Goal: Task Accomplishment & Management: Manage account settings

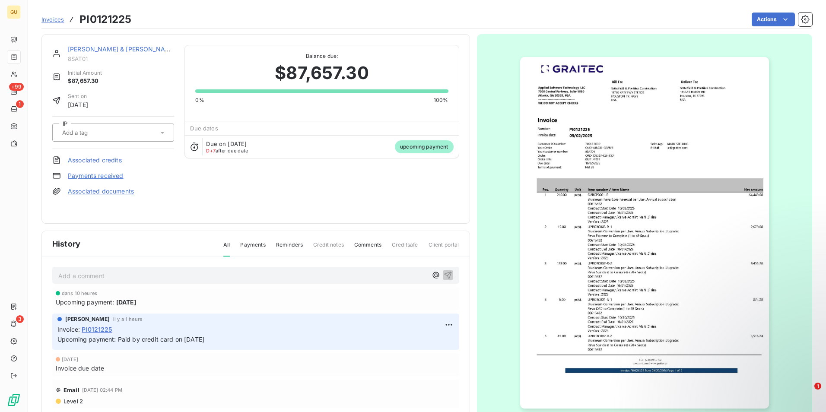
scroll to position [1, 0]
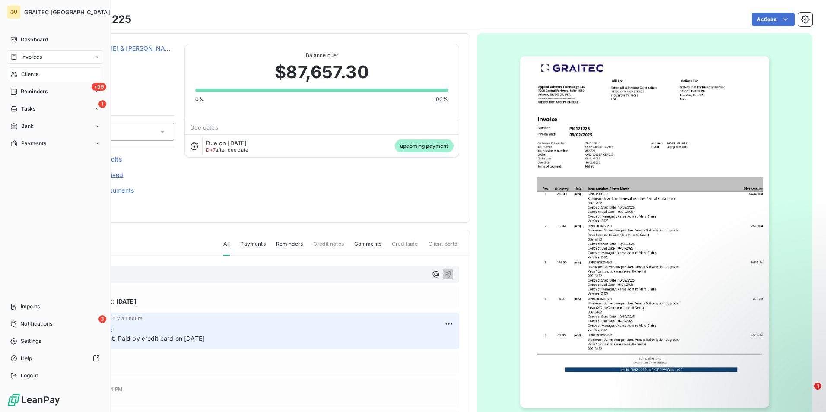
click at [41, 74] on div "Clients" at bounding box center [55, 74] width 96 height 14
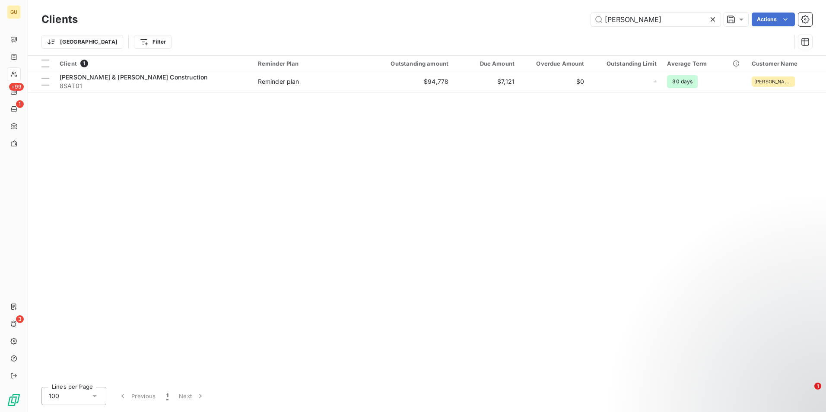
drag, startPoint x: 645, startPoint y: 19, endPoint x: 573, endPoint y: 19, distance: 72.1
click at [573, 19] on div "[PERSON_NAME] Actions" at bounding box center [450, 20] width 724 height 14
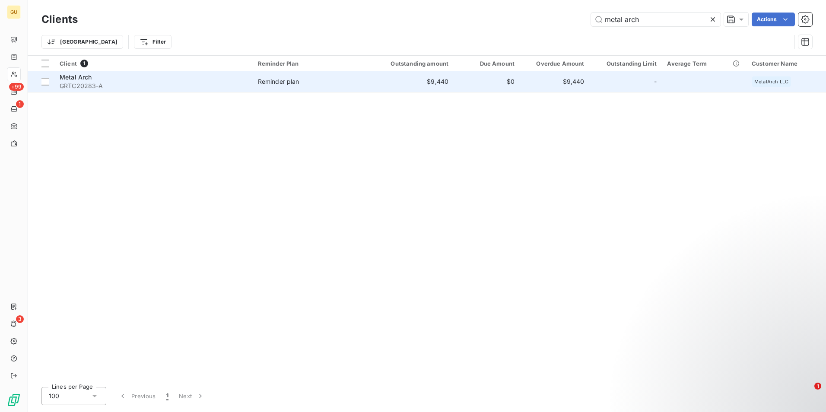
type input "metal arch"
click at [85, 79] on span "Metal Arch" at bounding box center [76, 76] width 32 height 7
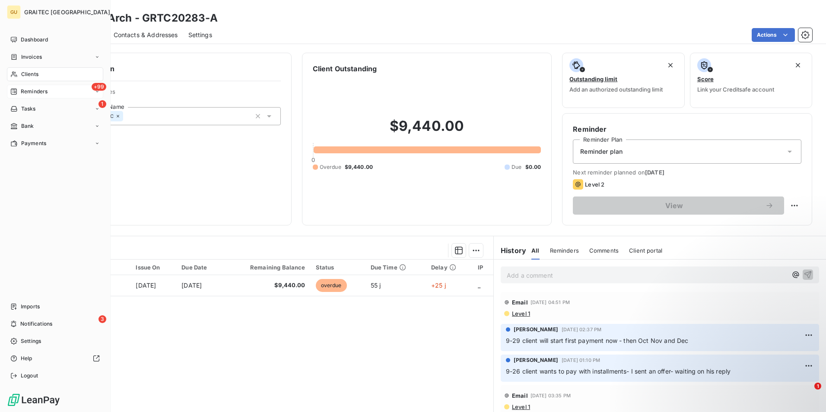
click at [45, 95] on span "Reminders" at bounding box center [34, 92] width 27 height 8
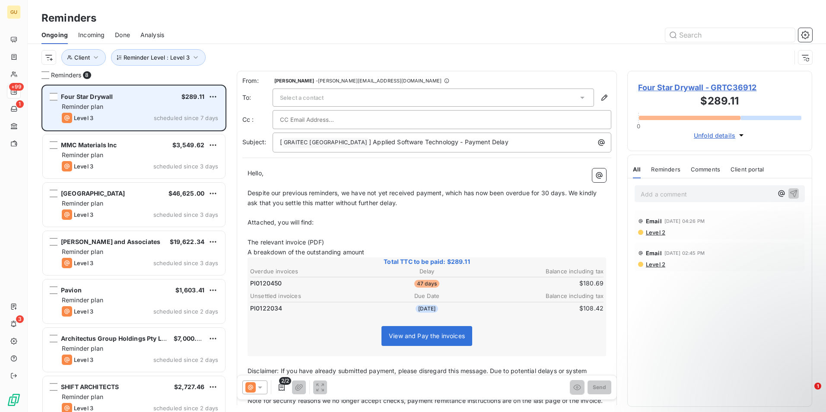
scroll to position [321, 178]
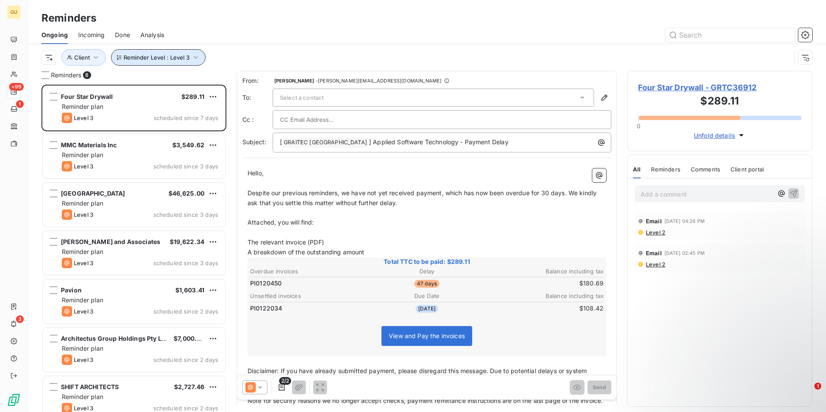
click at [191, 59] on icon "button" at bounding box center [195, 57] width 9 height 9
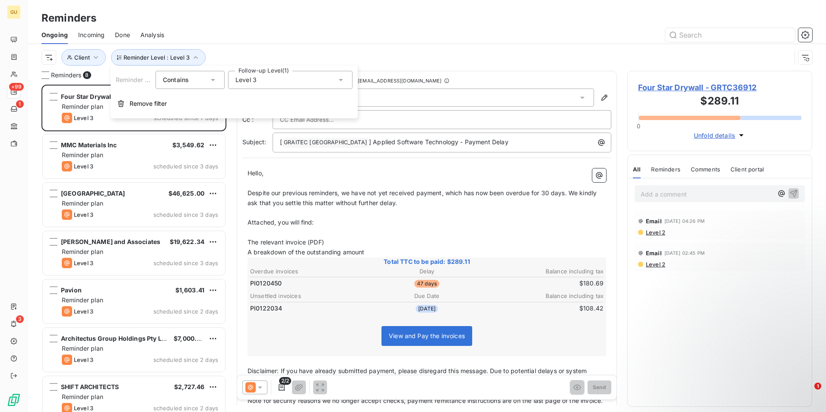
click at [339, 80] on icon at bounding box center [340, 80] width 9 height 9
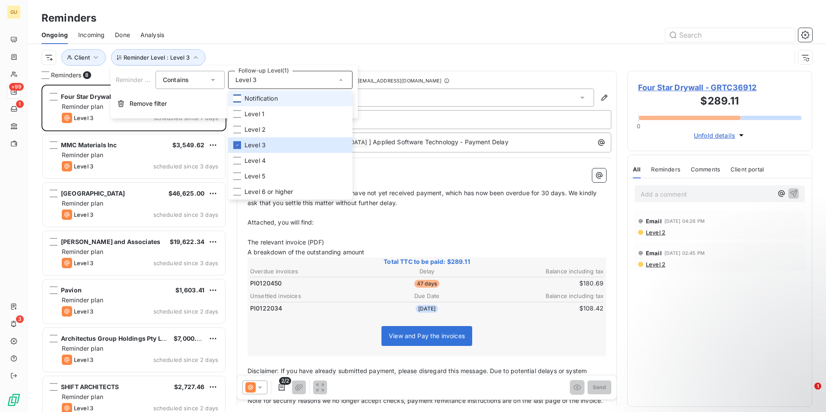
click at [240, 99] on div at bounding box center [237, 99] width 8 height 8
click at [236, 143] on icon at bounding box center [236, 144] width 5 height 5
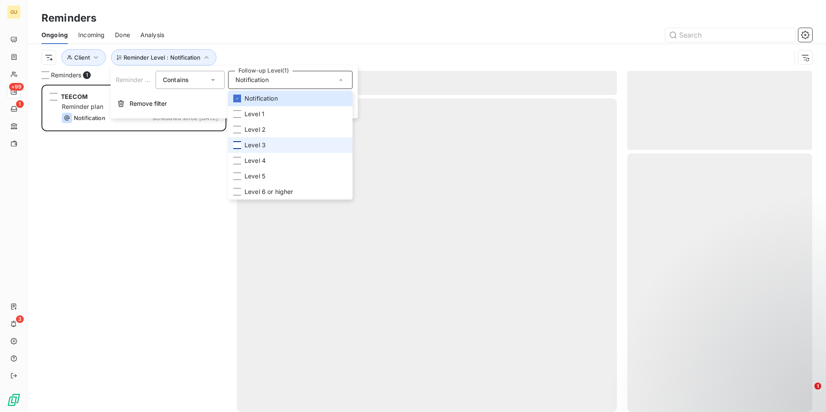
scroll to position [321, 178]
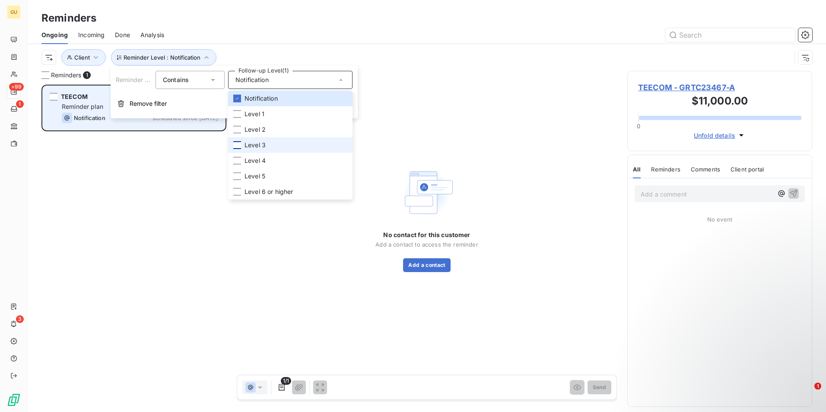
click at [90, 114] on div "Notification" at bounding box center [84, 118] width 44 height 10
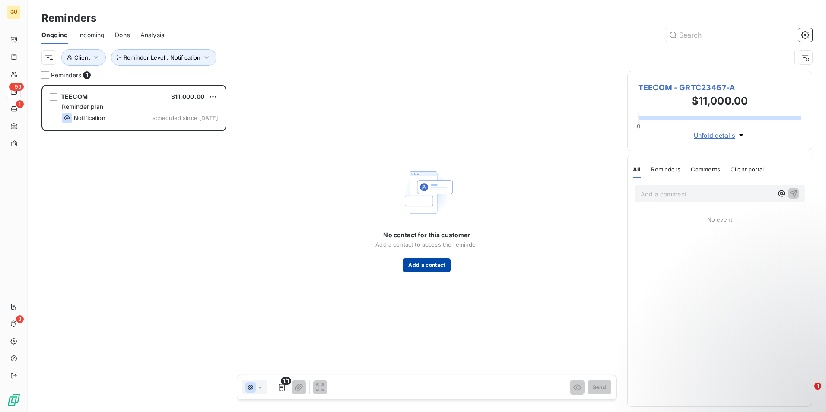
click at [432, 264] on button "Add a contact" at bounding box center [426, 265] width 47 height 14
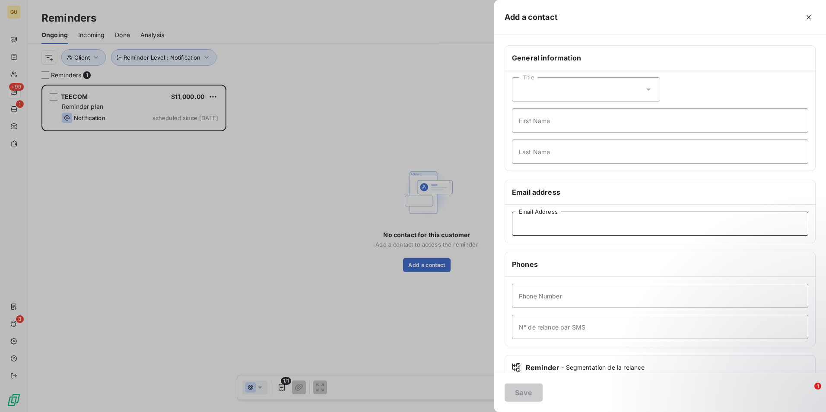
paste input "[PERSON_NAME][EMAIL_ADDRESS][PERSON_NAME][DOMAIN_NAME]"
type input "[PERSON_NAME][EMAIL_ADDRESS][PERSON_NAME][DOMAIN_NAME]"
click at [528, 393] on button "Save" at bounding box center [523, 392] width 38 height 18
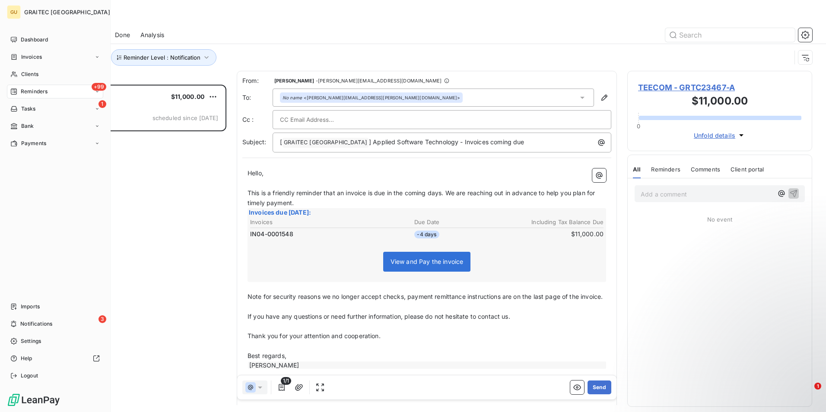
click at [47, 94] on span "Reminders" at bounding box center [34, 92] width 27 height 8
click at [59, 91] on div "+99 Reminders" at bounding box center [55, 92] width 96 height 14
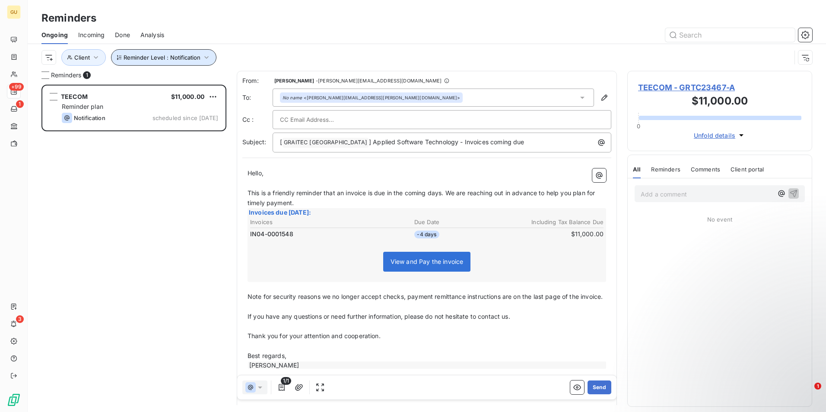
click at [206, 59] on icon "button" at bounding box center [206, 57] width 9 height 9
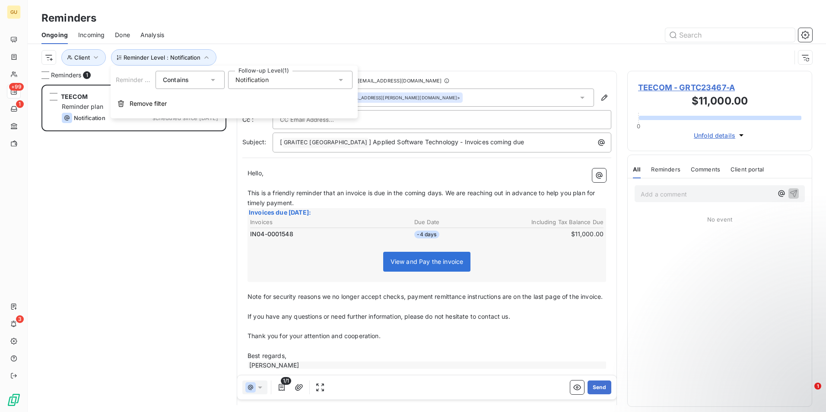
click at [338, 82] on icon at bounding box center [340, 80] width 9 height 9
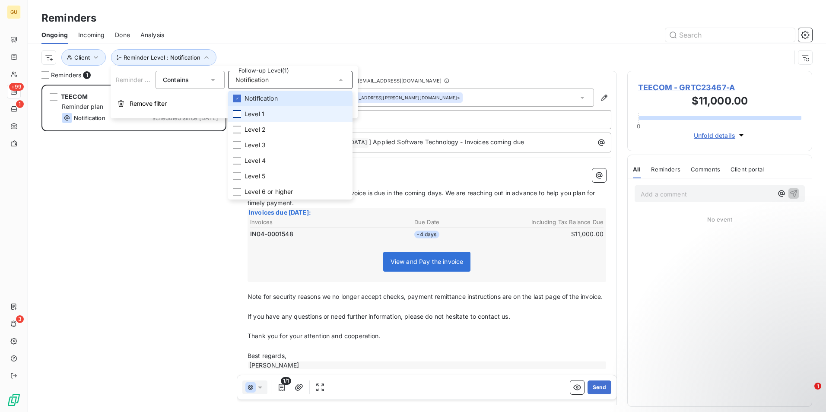
click at [238, 116] on div at bounding box center [237, 114] width 8 height 8
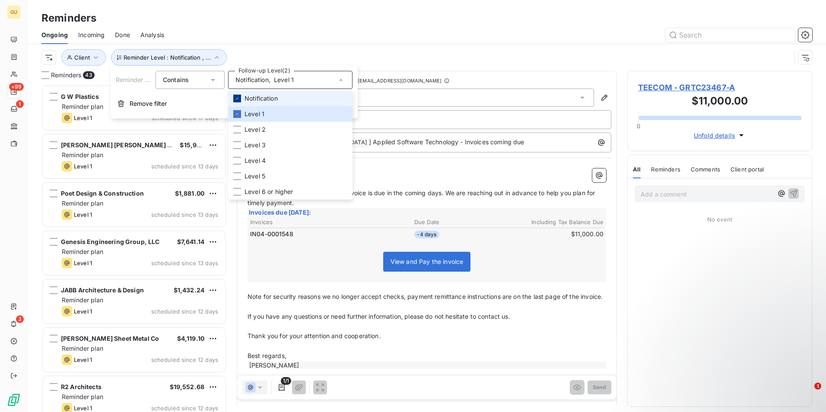
click at [236, 98] on icon at bounding box center [236, 98] width 5 height 5
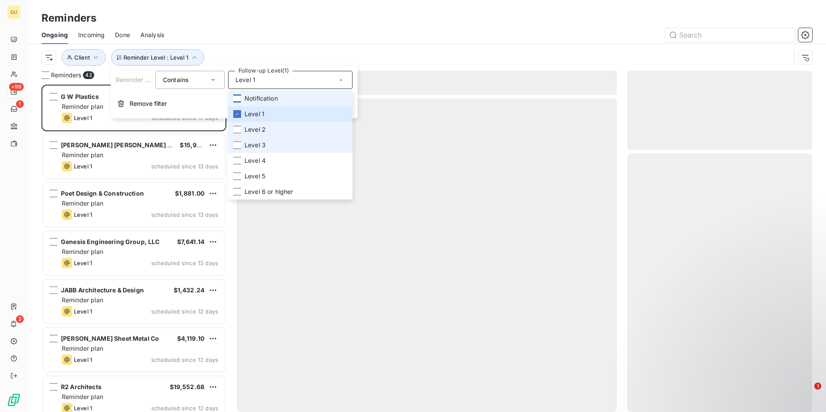
scroll to position [321, 178]
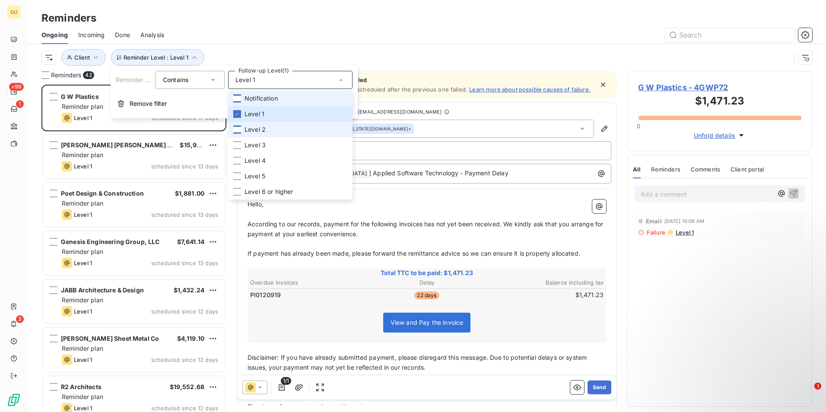
click at [240, 130] on div at bounding box center [237, 130] width 8 height 8
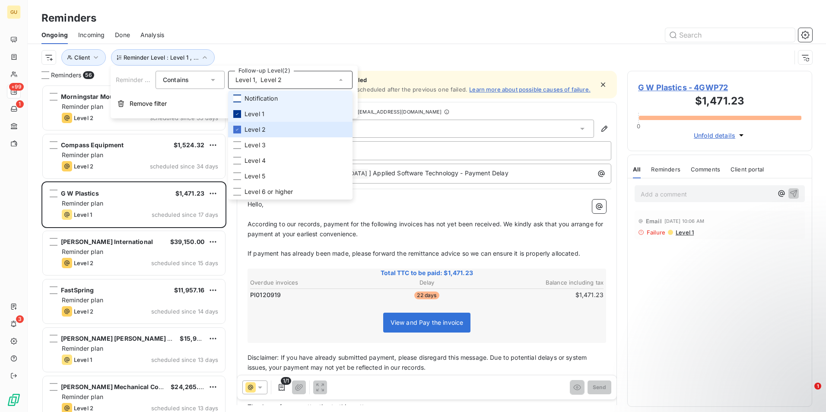
click at [237, 114] on icon at bounding box center [237, 114] width 3 height 2
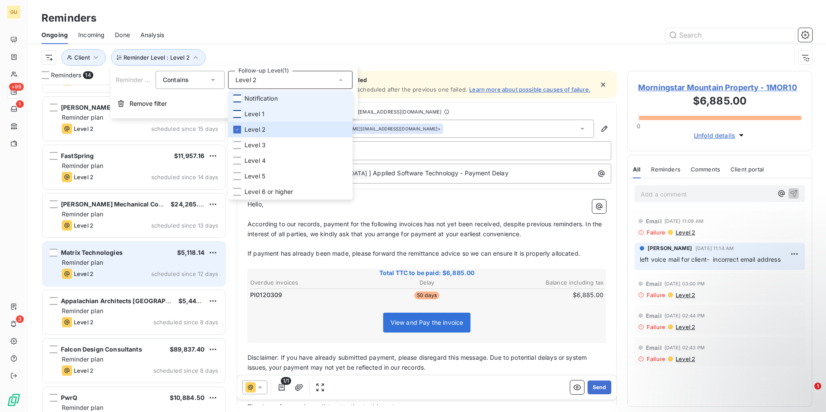
scroll to position [87, 0]
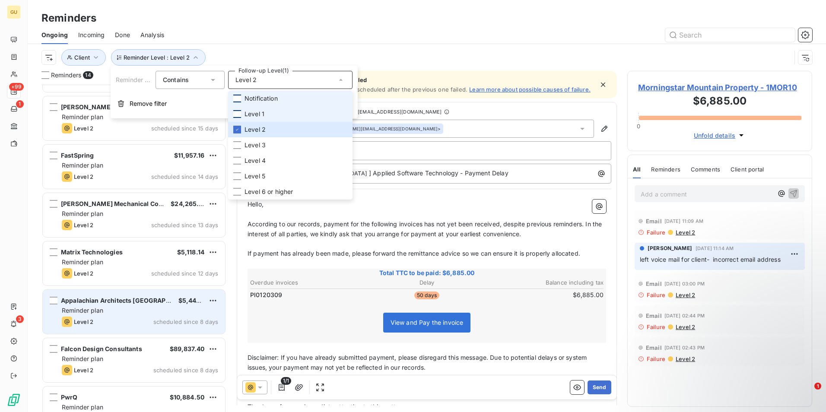
click at [128, 315] on div "Appalachian Architects PA $5,440.24 Reminder plan Level 2 scheduled since 8 days" at bounding box center [134, 312] width 182 height 44
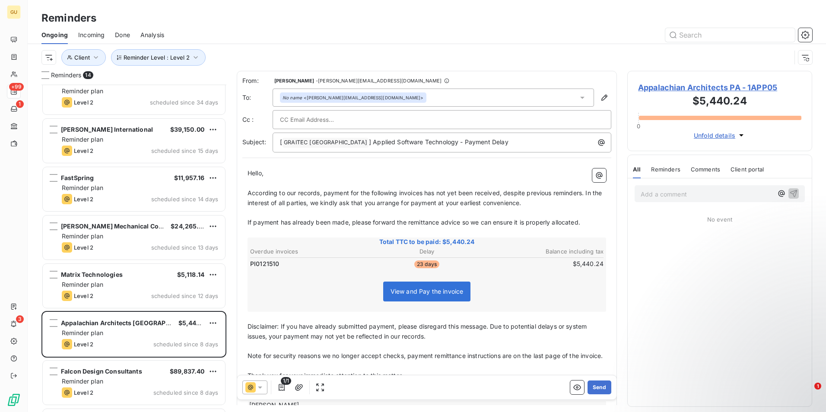
scroll to position [44, 0]
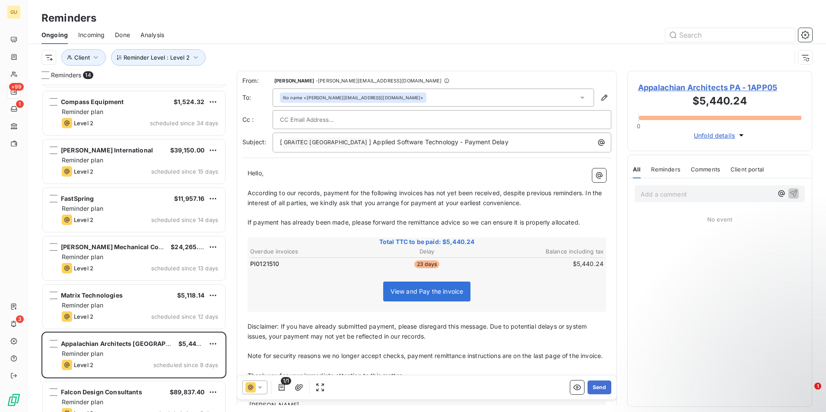
click at [264, 385] on icon at bounding box center [260, 387] width 9 height 9
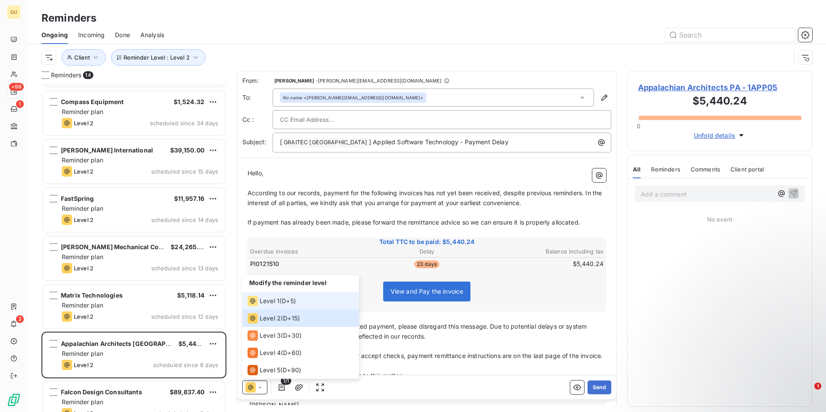
click at [269, 300] on span "Level 1" at bounding box center [269, 301] width 20 height 9
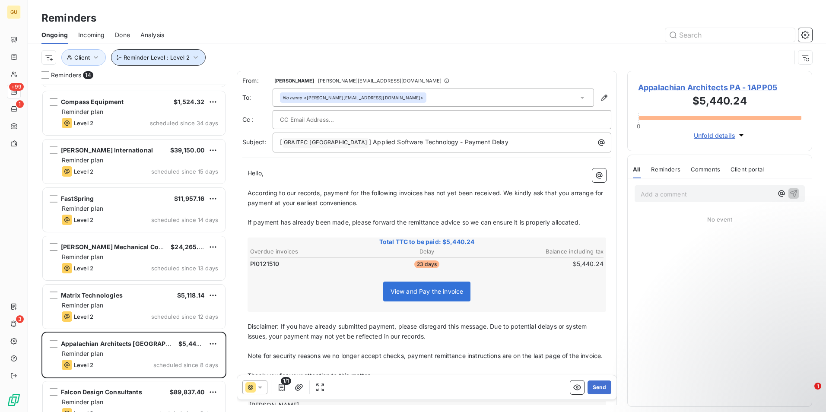
click at [192, 61] on icon "button" at bounding box center [195, 57] width 9 height 9
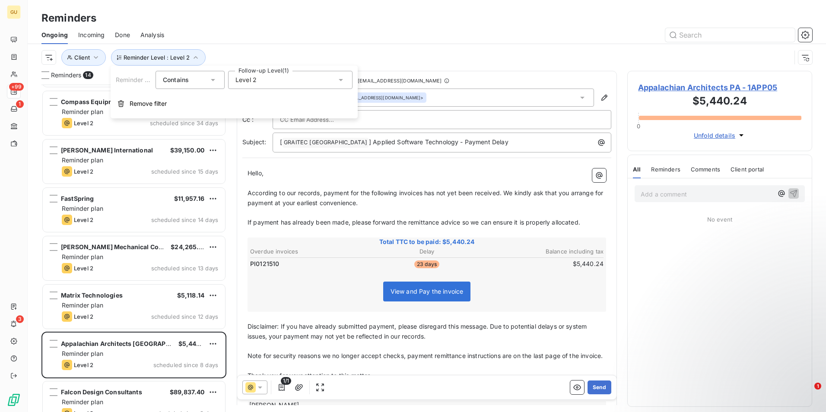
click at [341, 81] on icon at bounding box center [341, 80] width 4 height 2
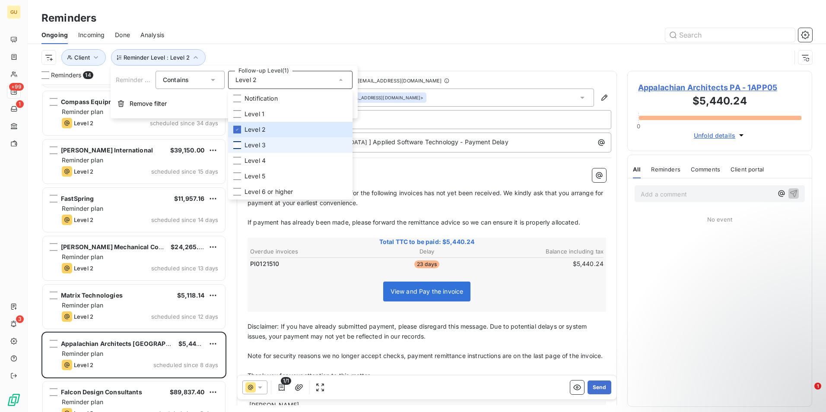
click at [237, 147] on div at bounding box center [237, 145] width 8 height 8
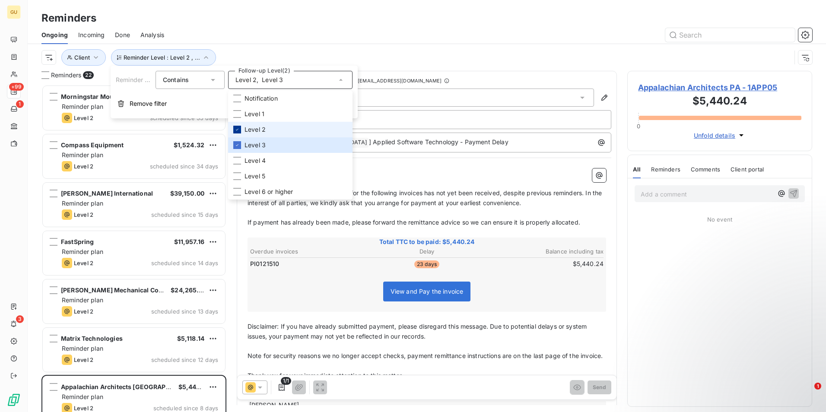
scroll to position [321, 178]
click at [236, 129] on icon at bounding box center [236, 129] width 5 height 5
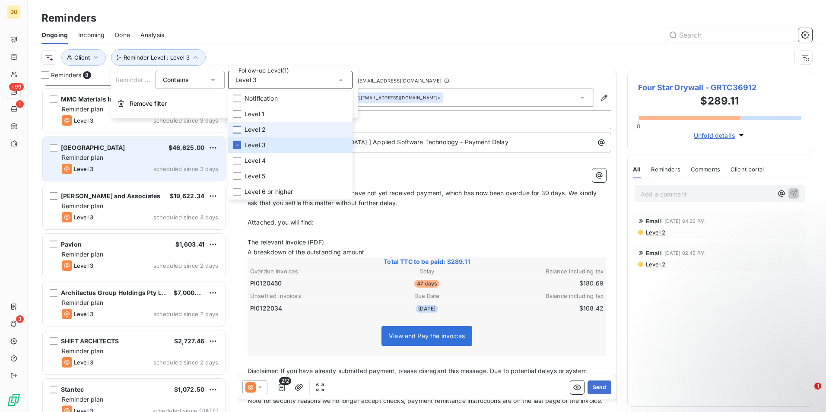
scroll to position [60, 0]
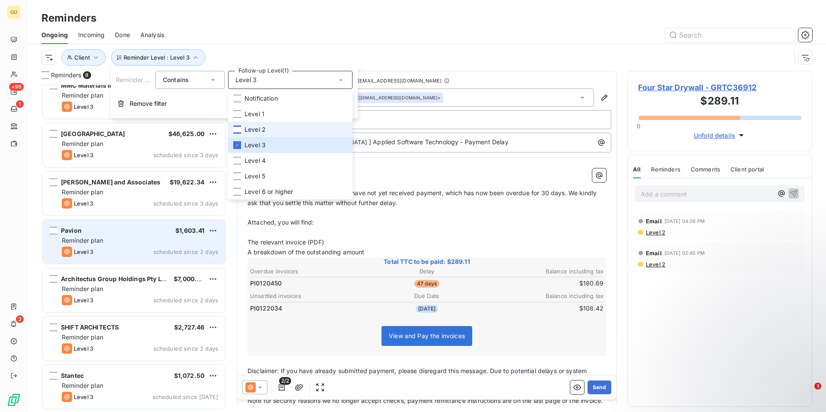
click at [137, 252] on div "Level 3 scheduled since 2 days" at bounding box center [140, 252] width 156 height 10
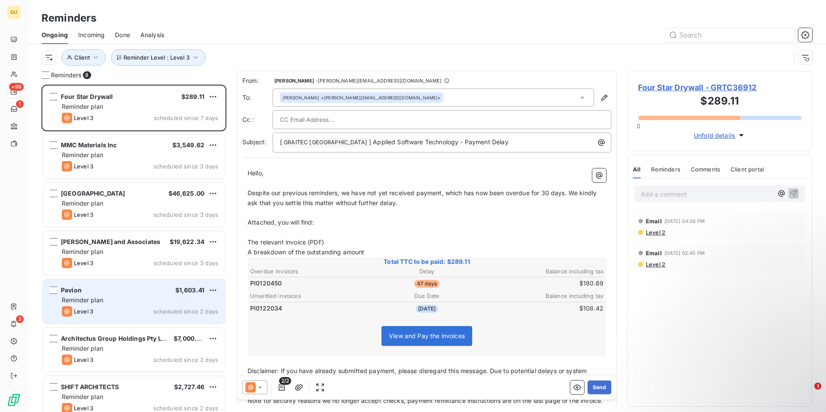
click at [141, 300] on div "Reminder plan" at bounding box center [140, 300] width 156 height 9
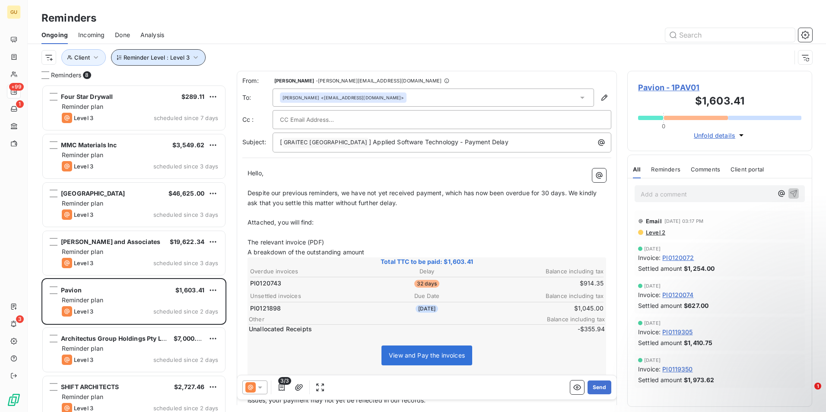
click at [194, 55] on icon "button" at bounding box center [195, 57] width 9 height 9
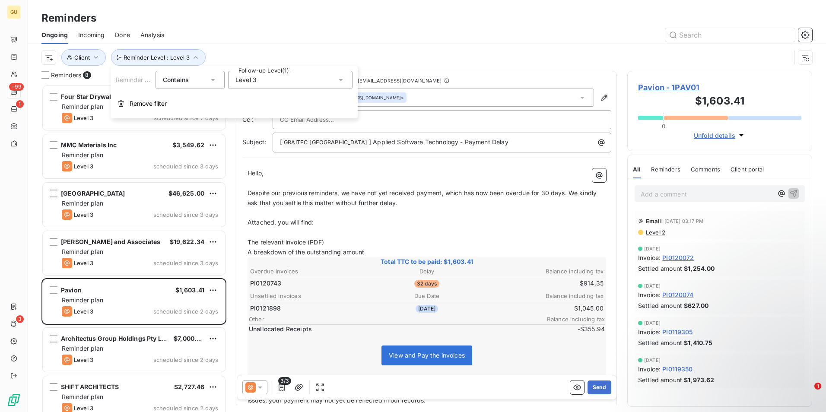
click at [337, 82] on icon at bounding box center [340, 80] width 9 height 9
click at [231, 148] on li "Level 3" at bounding box center [290, 145] width 124 height 16
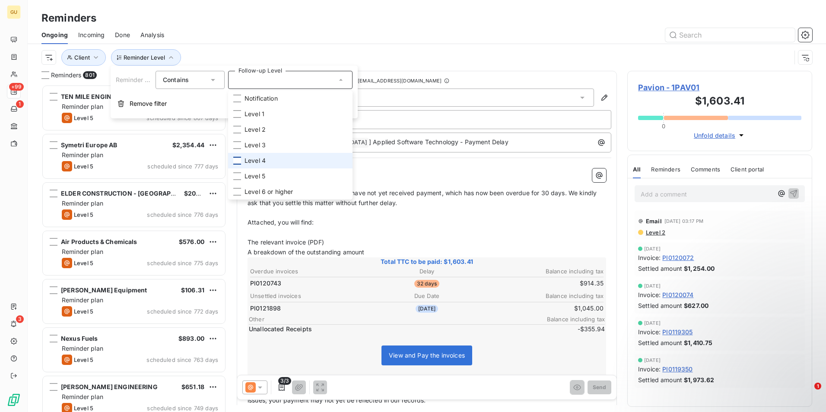
scroll to position [321, 178]
click at [240, 161] on div at bounding box center [237, 161] width 8 height 8
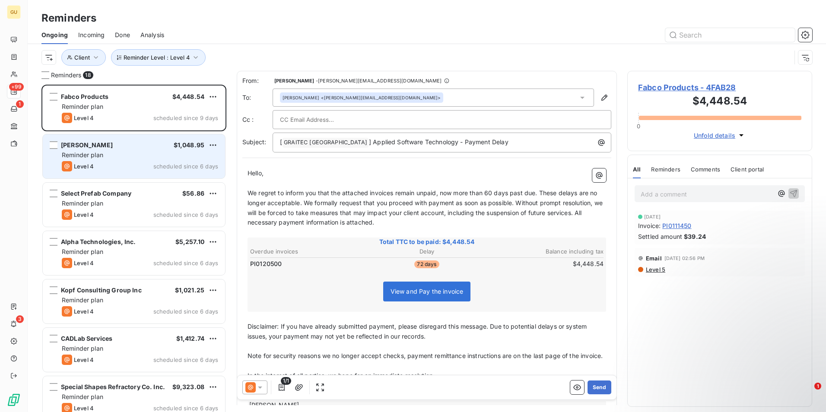
click at [132, 160] on div "[PERSON_NAME] $1,048.95 Reminder plan Level 4 scheduled since 6 days" at bounding box center [134, 156] width 182 height 44
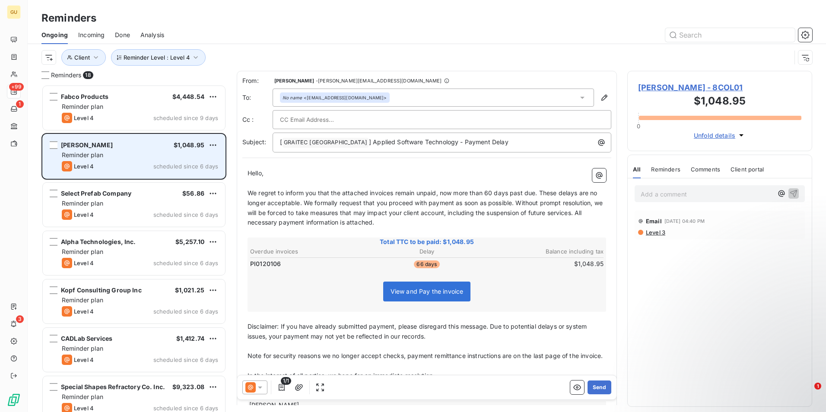
click at [136, 151] on div "Reminder plan" at bounding box center [140, 155] width 156 height 9
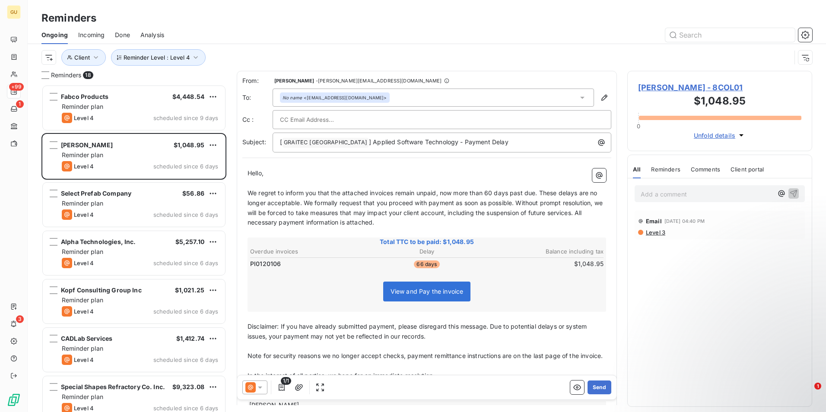
click at [260, 388] on icon at bounding box center [260, 387] width 4 height 2
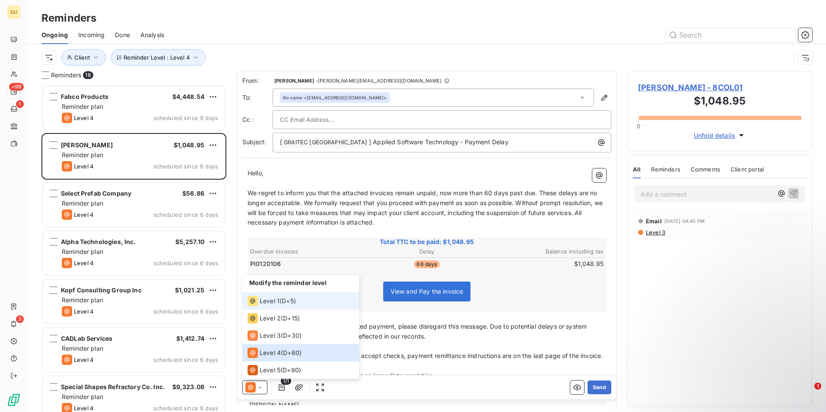
click at [259, 300] on span "Level 1" at bounding box center [269, 301] width 20 height 9
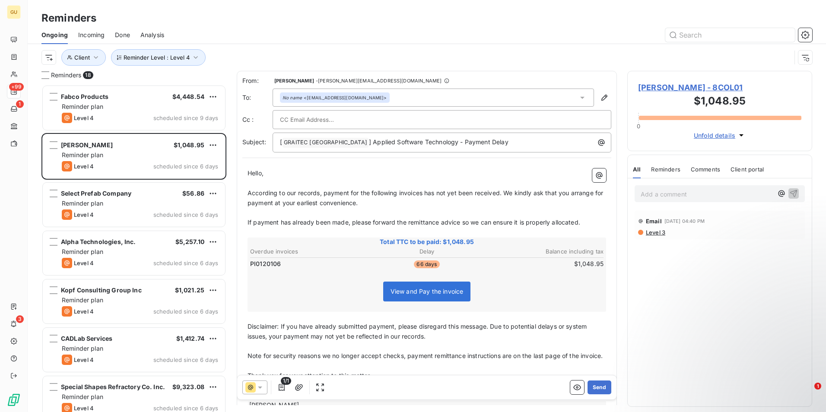
click at [424, 194] on span "According to our records, payment for the following invoices has not yet been r…" at bounding box center [425, 197] width 357 height 17
drag, startPoint x: 735, startPoint y: 85, endPoint x: 639, endPoint y: 87, distance: 96.3
click at [639, 87] on span "[PERSON_NAME] - 8COL01" at bounding box center [719, 88] width 163 height 12
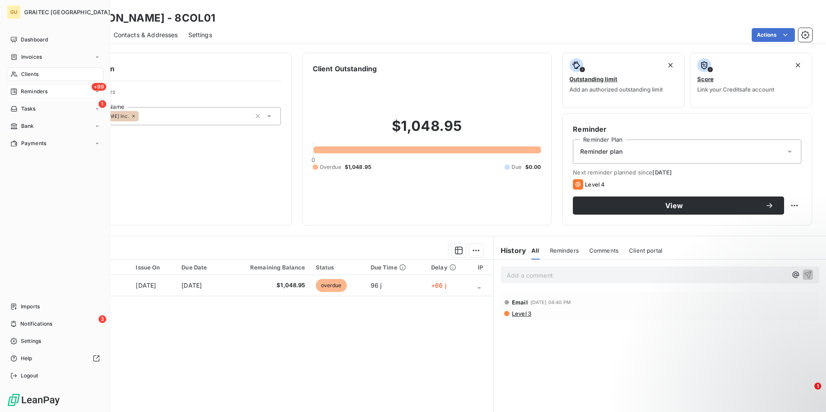
click at [20, 88] on div "Reminders" at bounding box center [28, 92] width 37 height 8
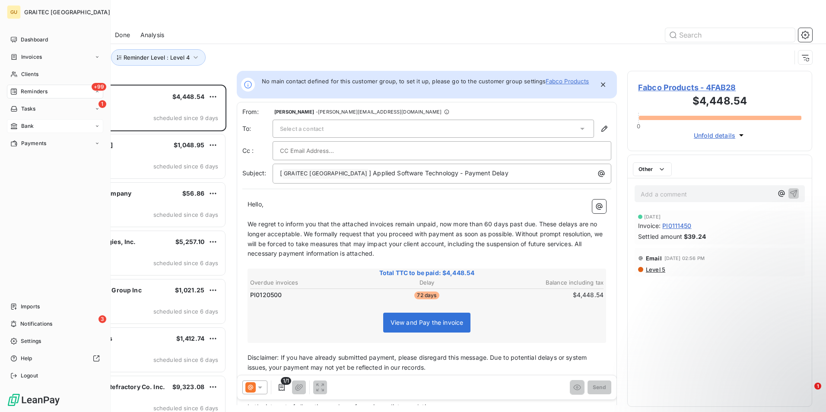
scroll to position [321, 178]
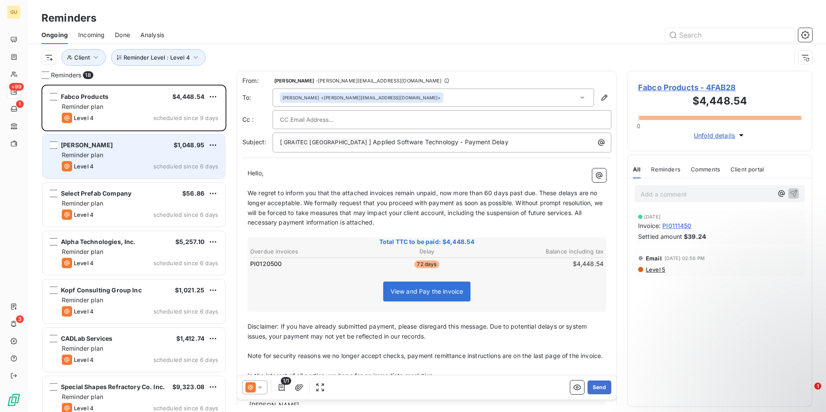
click at [114, 172] on div "[PERSON_NAME] $1,048.95 Reminder plan Level 4 scheduled since 6 days" at bounding box center [134, 156] width 182 height 44
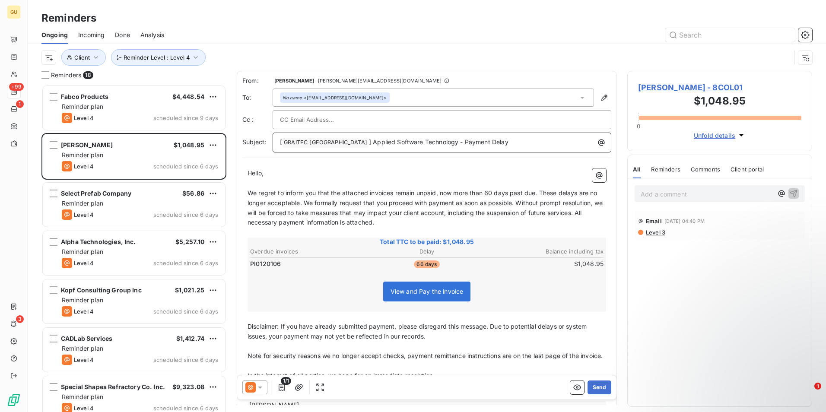
click at [484, 143] on p "[ GRAITEC [GEOGRAPHIC_DATA] ﻿ ] Applied Software Technology - Payment Delay" at bounding box center [444, 142] width 328 height 10
drag, startPoint x: 494, startPoint y: 145, endPoint x: 464, endPoint y: 141, distance: 30.9
click at [464, 141] on p "[ GRAITEC [GEOGRAPHIC_DATA] ﻿ ] Applied Software Technology - Payment Delay 8CO…" at bounding box center [444, 142] width 328 height 10
click at [464, 140] on span "] Applied Software Technology - Payment Delay [PERSON_NAME]" at bounding box center [465, 141] width 193 height 7
click at [536, 139] on p "[ GRAITEC [GEOGRAPHIC_DATA] ﻿ ] Applied Software Technology - Payment Delay [PE…" at bounding box center [444, 142] width 328 height 10
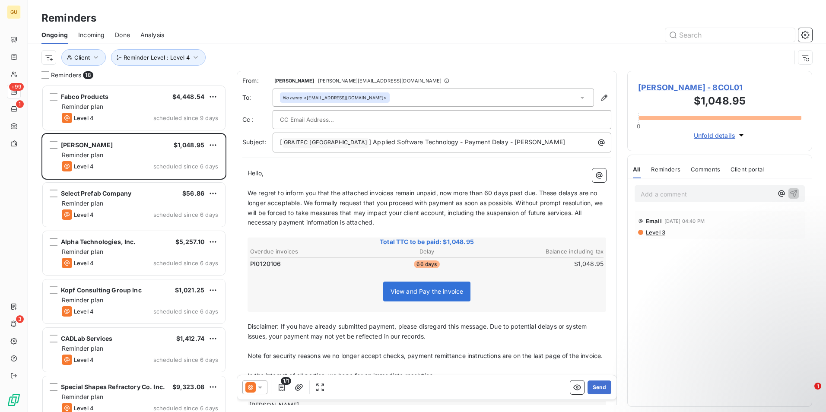
click at [261, 388] on icon at bounding box center [260, 387] width 4 height 2
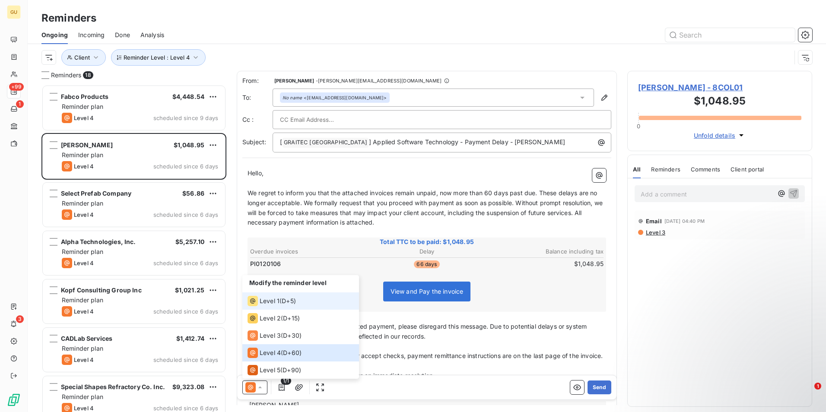
click at [273, 299] on span "Level 1" at bounding box center [269, 301] width 20 height 9
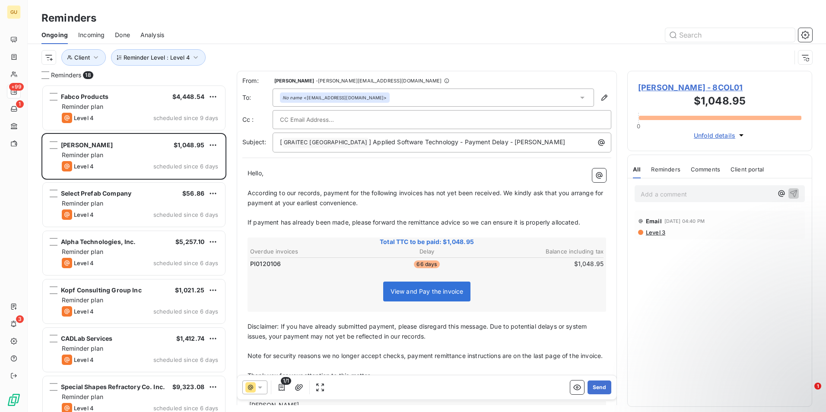
click at [423, 195] on span "According to our records, payment for the following invoices has not yet been r…" at bounding box center [425, 197] width 357 height 17
drag, startPoint x: 596, startPoint y: 388, endPoint x: 405, endPoint y: 392, distance: 190.5
click at [578, 399] on div "1/1 Send" at bounding box center [427, 387] width 380 height 25
click at [260, 387] on icon at bounding box center [260, 387] width 4 height 2
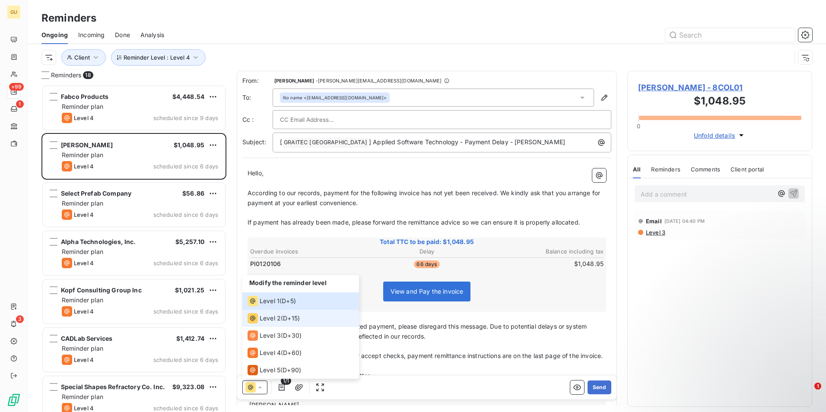
click at [270, 318] on span "Level 2" at bounding box center [269, 318] width 21 height 9
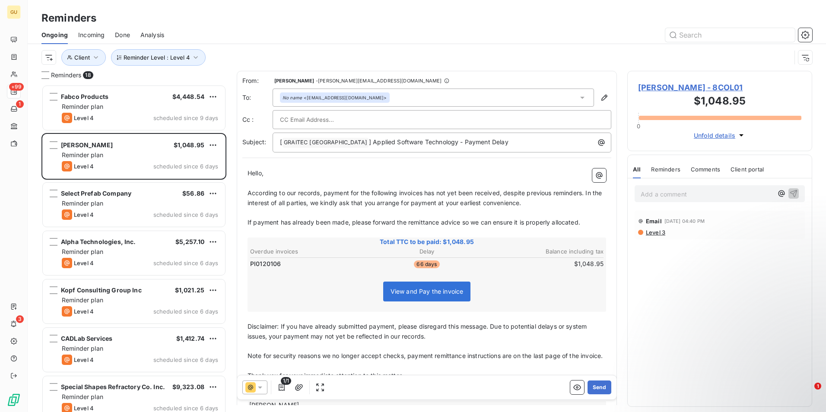
click at [261, 385] on icon at bounding box center [260, 387] width 9 height 9
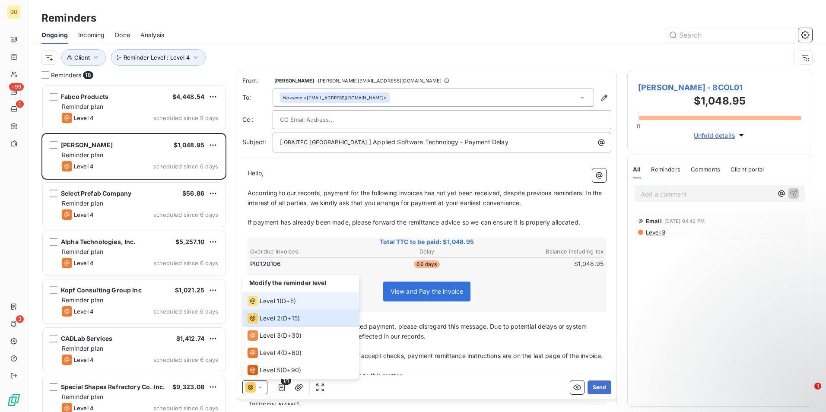
click at [274, 299] on span "Level 1" at bounding box center [269, 301] width 20 height 9
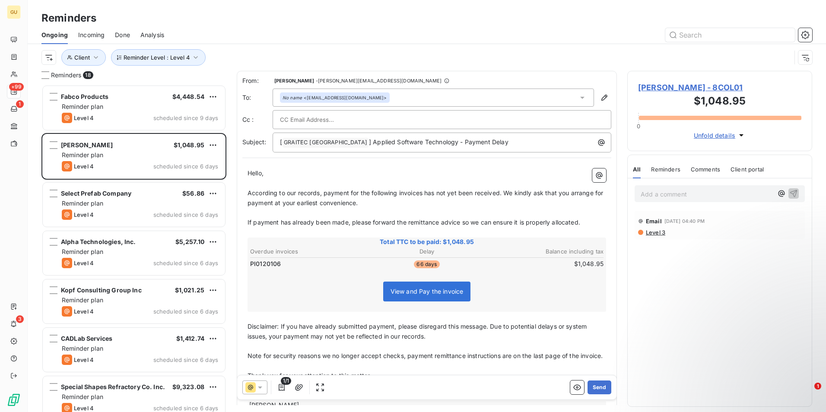
click at [425, 192] on span "According to our records, payment for the following invoices has not yet been r…" at bounding box center [425, 197] width 357 height 17
click at [484, 146] on p "[ GRAITEC [GEOGRAPHIC_DATA] ﻿ ] Applied Software Technology - Payment Delay" at bounding box center [444, 142] width 328 height 10
click at [261, 389] on icon at bounding box center [260, 387] width 9 height 9
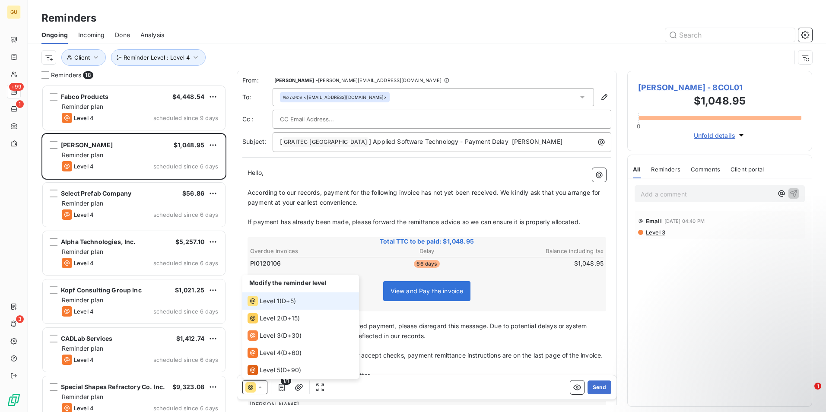
click at [266, 301] on span "Level 1" at bounding box center [269, 301] width 20 height 9
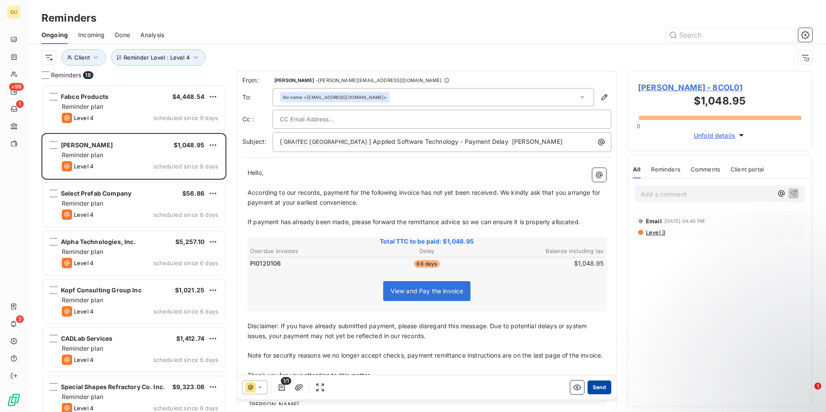
click at [594, 388] on button "Send" at bounding box center [599, 387] width 24 height 14
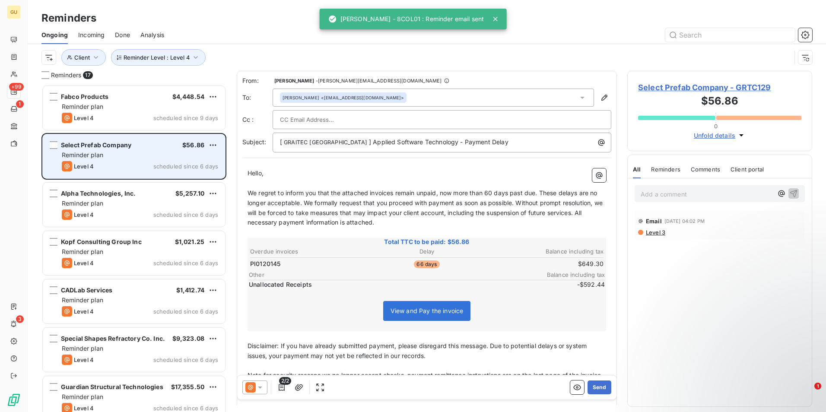
click at [141, 165] on div "Level 4 scheduled since 6 days" at bounding box center [140, 166] width 156 height 10
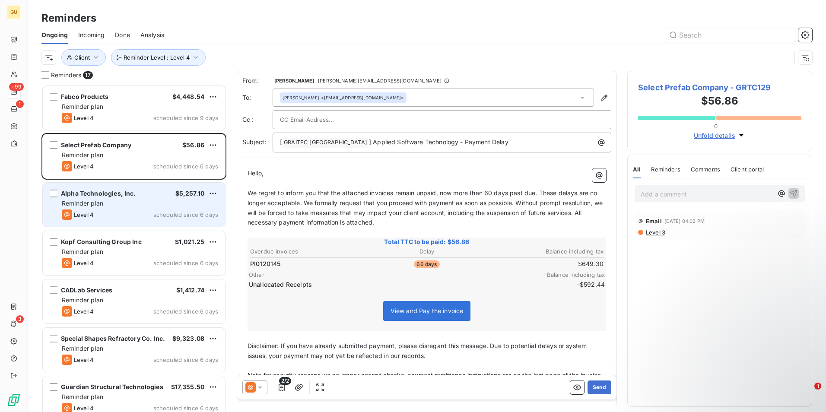
click at [126, 200] on div "Reminder plan" at bounding box center [140, 203] width 156 height 9
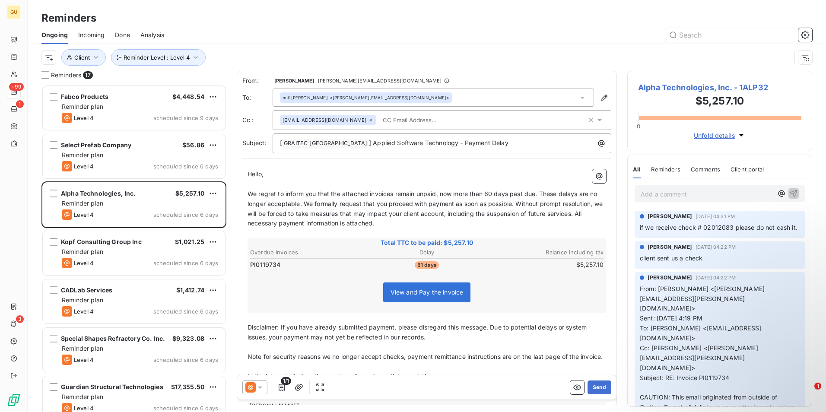
click at [261, 386] on icon at bounding box center [260, 387] width 4 height 2
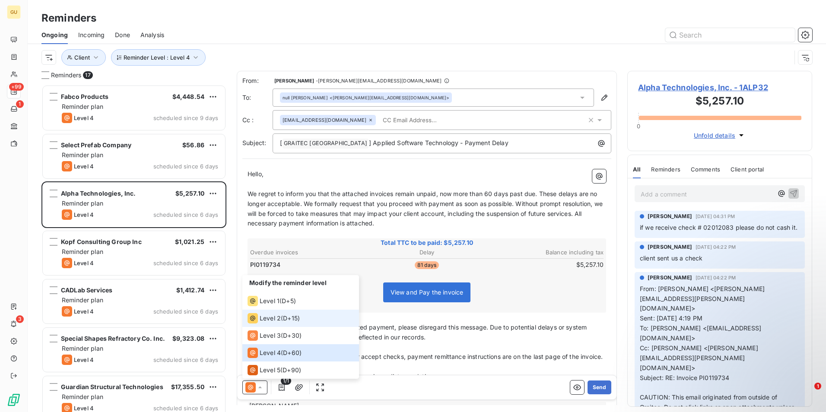
click at [268, 321] on span "Level 2" at bounding box center [269, 318] width 21 height 9
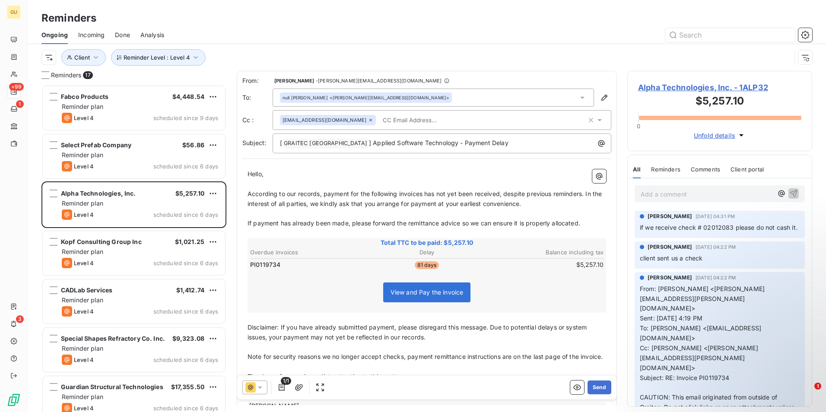
click at [422, 194] on span "According to our records, payment for the following invoices has not yet been r…" at bounding box center [425, 198] width 356 height 17
click at [424, 194] on span "According to our records, payment for the following invoices has not yet been r…" at bounding box center [425, 198] width 356 height 17
click at [587, 385] on button "Send" at bounding box center [599, 387] width 24 height 14
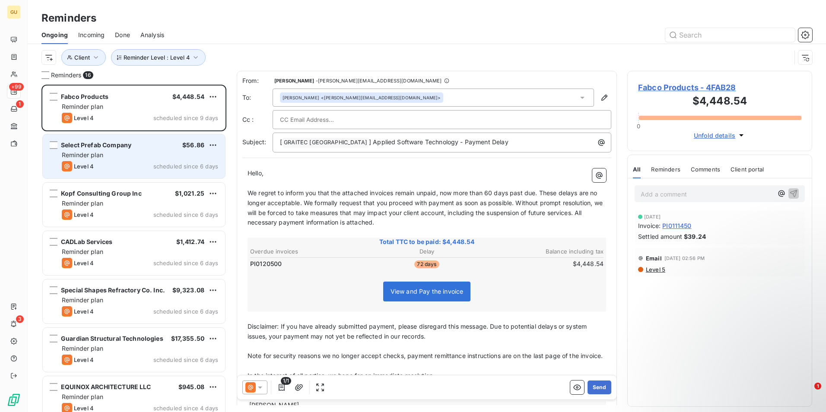
click at [97, 153] on span "Reminder plan" at bounding box center [82, 154] width 41 height 7
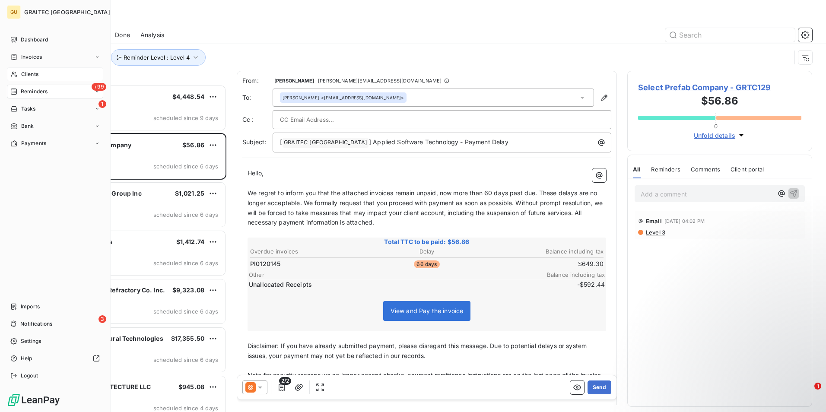
click at [31, 77] on span "Clients" at bounding box center [29, 74] width 17 height 8
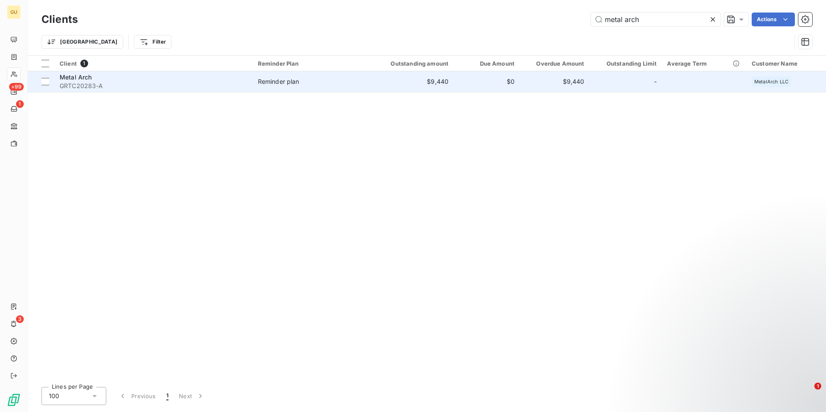
click at [149, 79] on div "Metal Arch" at bounding box center [154, 77] width 188 height 9
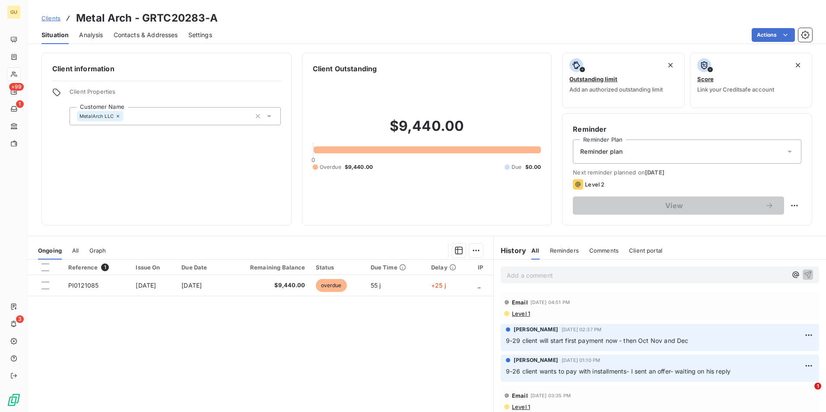
click at [570, 271] on p "Add a comment ﻿" at bounding box center [646, 275] width 280 height 11
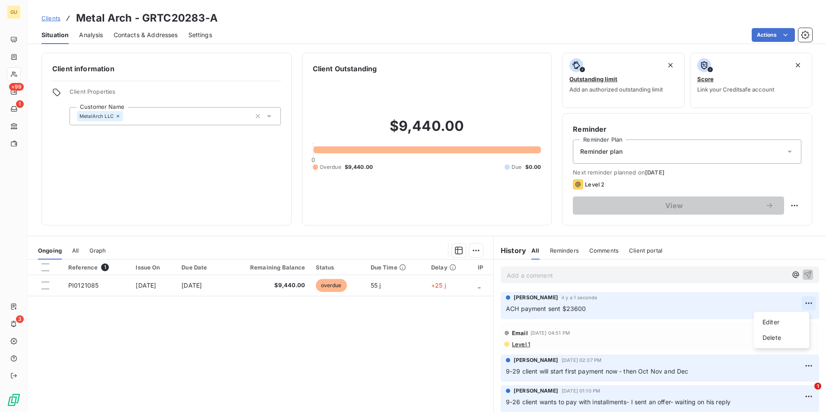
click at [804, 301] on html "GU +99 1 3 Clients Metal Arch - GRTC20283-A Situation Analysis Contacts & Addre…" at bounding box center [413, 206] width 826 height 412
click at [780, 322] on div "Editer" at bounding box center [781, 322] width 48 height 14
click at [577, 308] on span "ACH payment sent $23600" at bounding box center [546, 308] width 80 height 7
click at [596, 312] on p "ACH payment sent $2360.000" at bounding box center [654, 309] width 296 height 10
click at [804, 309] on icon "button" at bounding box center [808, 308] width 9 height 9
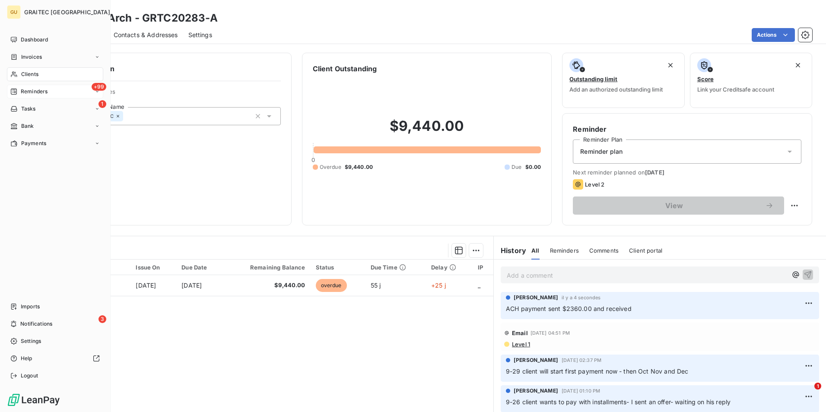
click at [35, 91] on span "Reminders" at bounding box center [34, 92] width 27 height 8
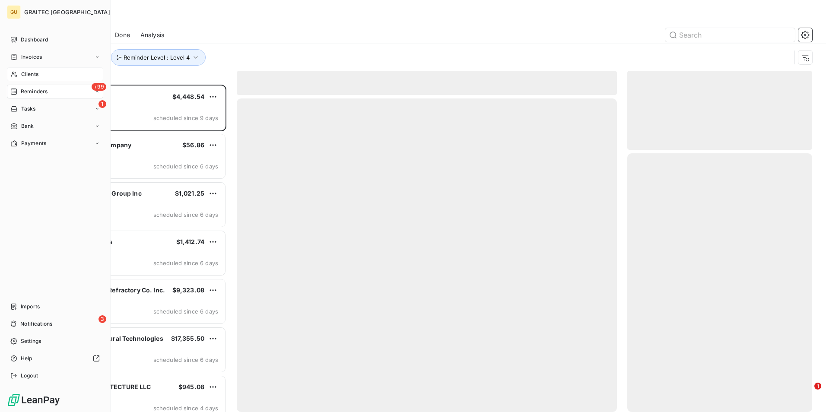
scroll to position [321, 178]
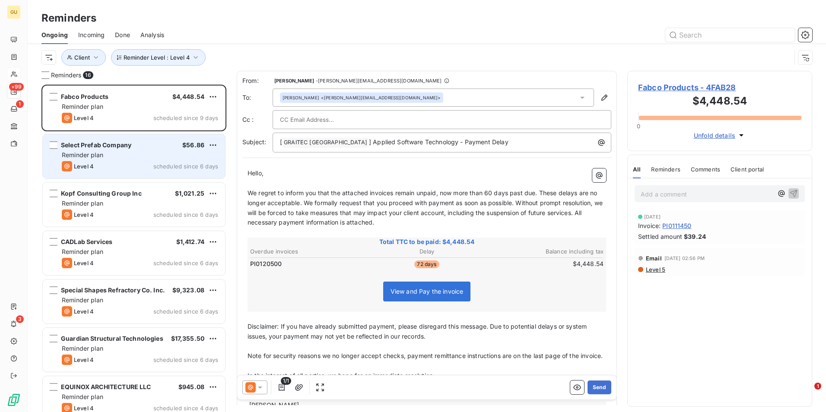
click at [122, 149] on div "Select Prefab Company" at bounding box center [96, 145] width 70 height 9
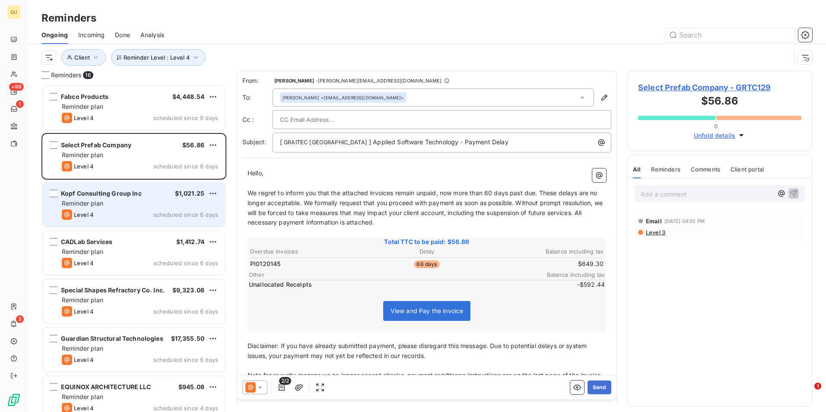
click at [122, 197] on div "Kopf Consulting Group Inc" at bounding box center [101, 193] width 81 height 9
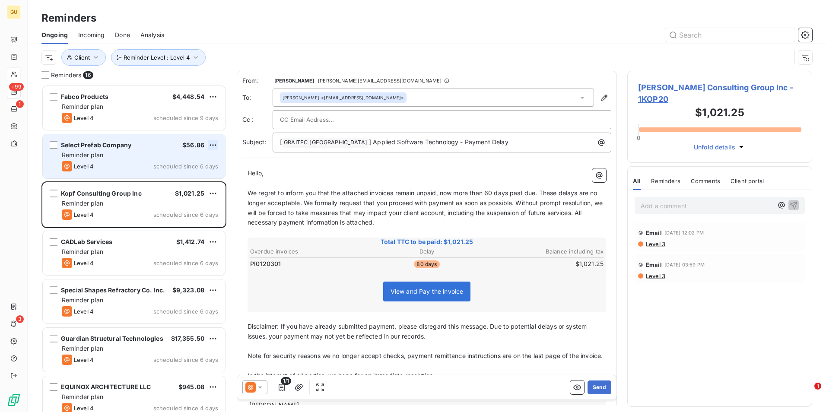
click at [214, 146] on html "GU +99 1 3 Reminders Ongoing Incoming Done Analysis Reminder Level : Level 4 Cl…" at bounding box center [413, 206] width 826 height 412
click at [174, 179] on div "Skip this action" at bounding box center [175, 178] width 75 height 14
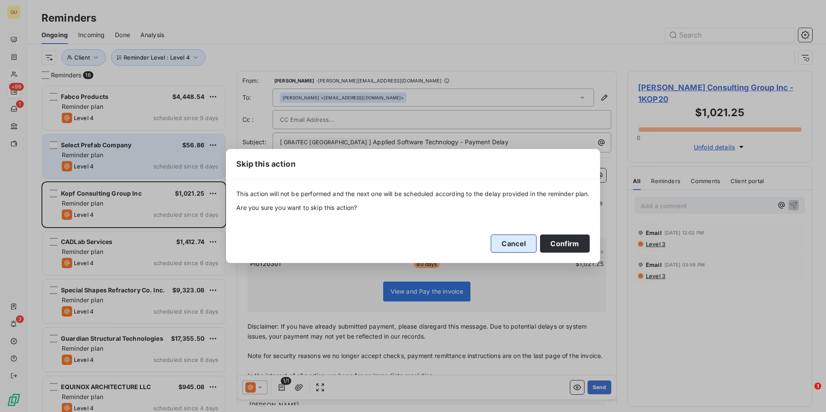
click at [523, 246] on button "Cancel" at bounding box center [513, 243] width 46 height 18
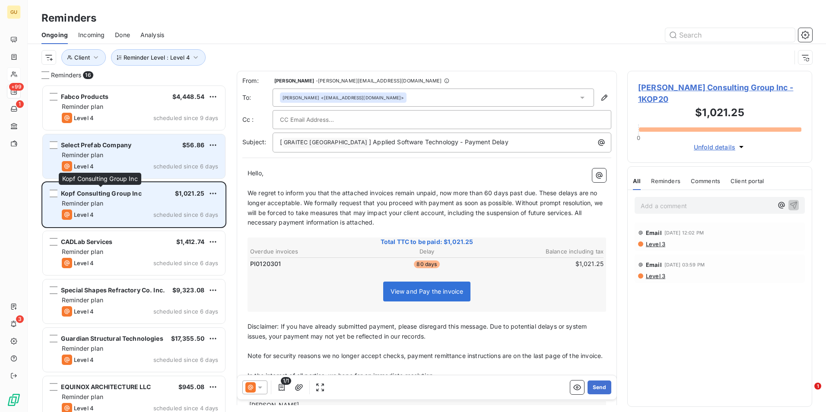
click at [135, 197] on div "Kopf Consulting Group Inc" at bounding box center [101, 193] width 81 height 9
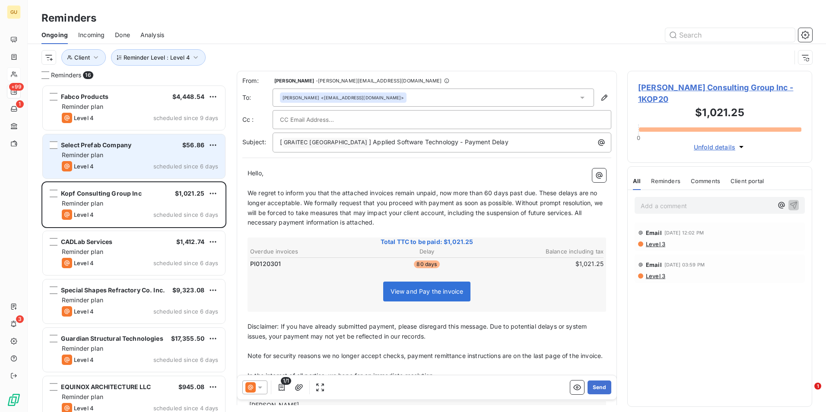
click at [259, 387] on icon at bounding box center [260, 387] width 4 height 2
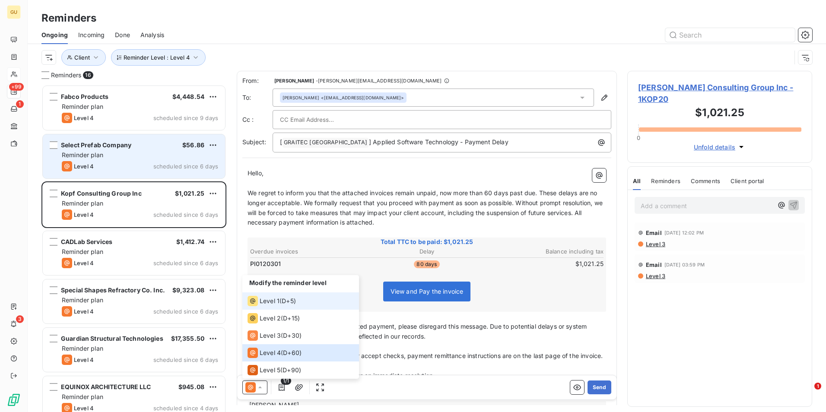
click at [272, 304] on span "Level 1" at bounding box center [269, 301] width 20 height 9
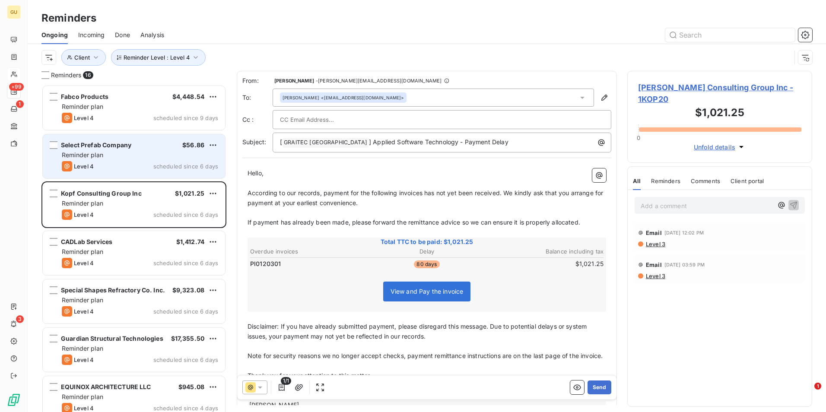
click at [421, 193] on span "According to our records, payment for the following invoices has not yet been r…" at bounding box center [425, 197] width 357 height 17
click at [424, 193] on span "According to our records, payment for the following invoices has not yet been r…" at bounding box center [425, 197] width 357 height 17
click at [487, 140] on p "[ GRAITEC [GEOGRAPHIC_DATA] ﻿ ] Applied Software Technology - Payment Delay" at bounding box center [444, 142] width 328 height 10
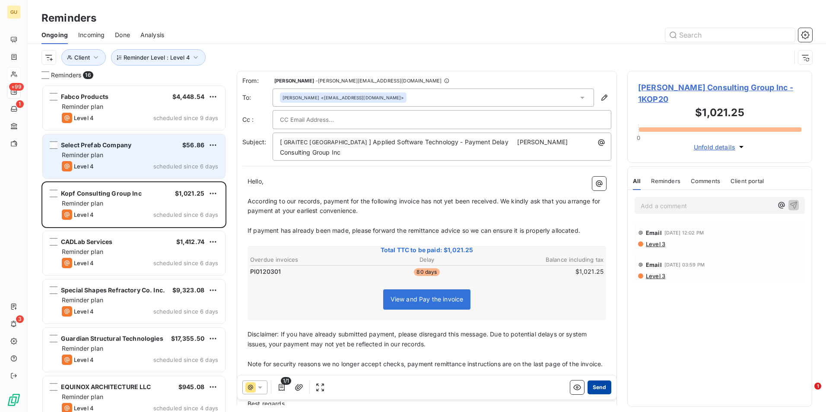
click at [593, 383] on button "Send" at bounding box center [599, 387] width 24 height 14
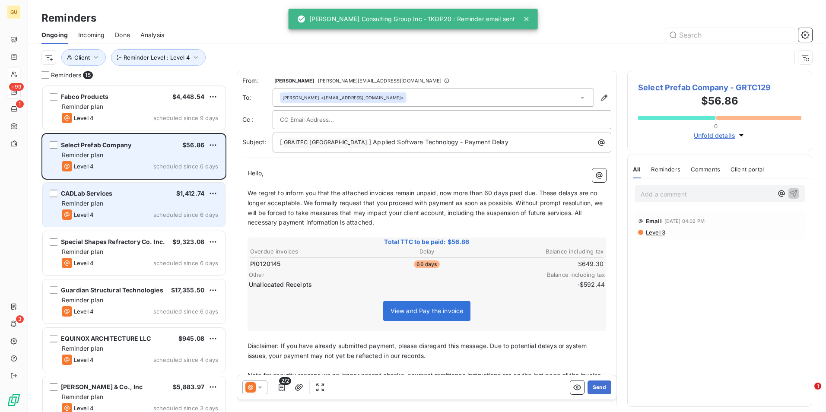
click at [123, 209] on div "CADLab Services $1,412.74 Reminder plan Level 4 scheduled since 6 days" at bounding box center [134, 205] width 182 height 44
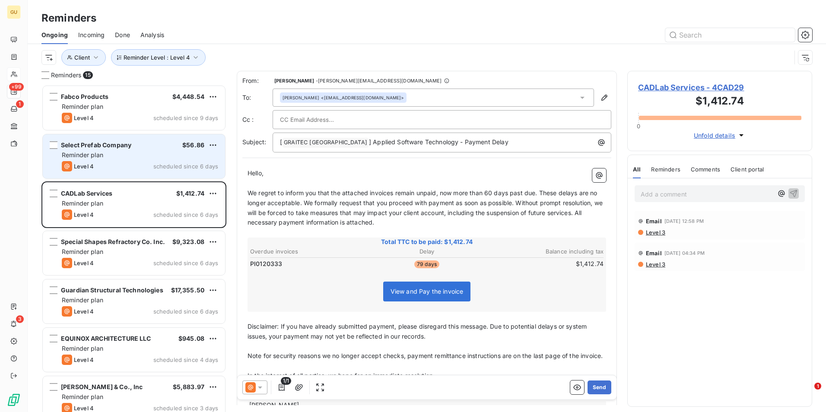
click at [261, 387] on icon at bounding box center [260, 387] width 4 height 2
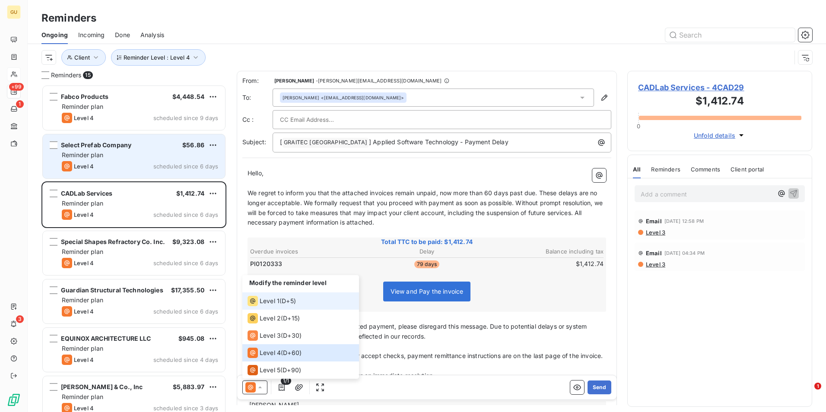
click at [270, 301] on span "Level 1" at bounding box center [269, 301] width 20 height 9
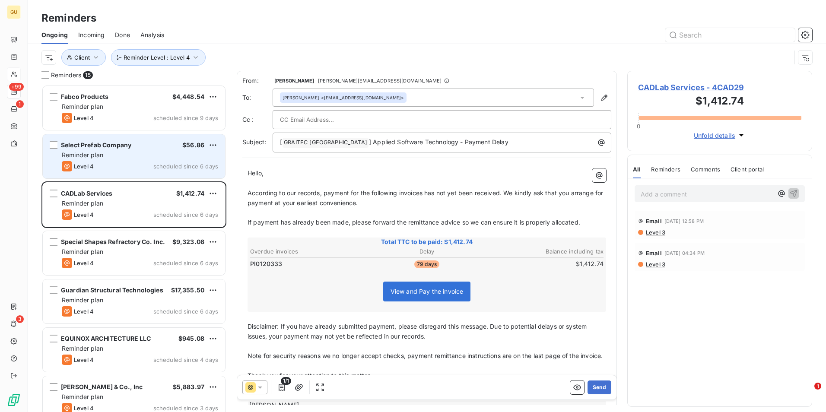
click at [423, 194] on span "According to our records, payment for the following invoices has not yet been r…" at bounding box center [425, 197] width 357 height 17
drag, startPoint x: 594, startPoint y: 386, endPoint x: 422, endPoint y: 379, distance: 172.0
click at [533, 395] on div "1/1 Send" at bounding box center [426, 387] width 379 height 24
click at [266, 384] on div at bounding box center [254, 387] width 25 height 14
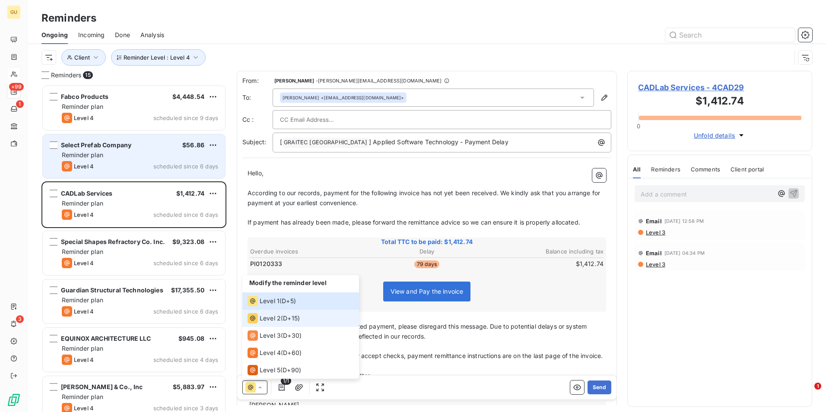
click at [272, 314] on li "Level 2 ( D+15 )" at bounding box center [300, 318] width 117 height 17
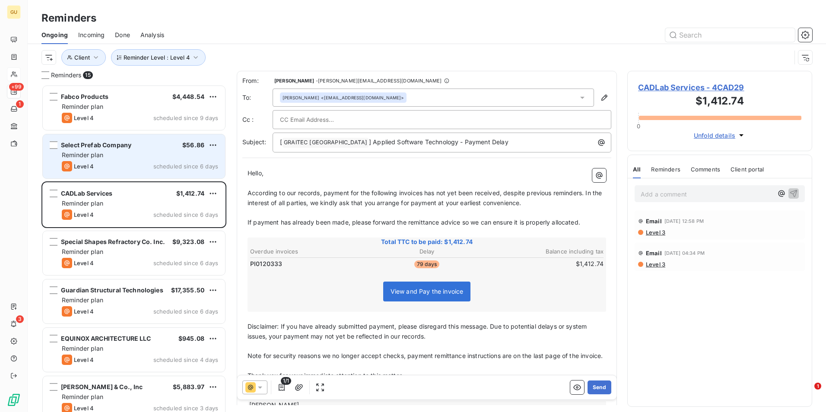
click at [423, 195] on span "According to our records, payment for the following invoices has not yet been r…" at bounding box center [425, 197] width 356 height 17
click at [261, 384] on icon at bounding box center [260, 387] width 9 height 9
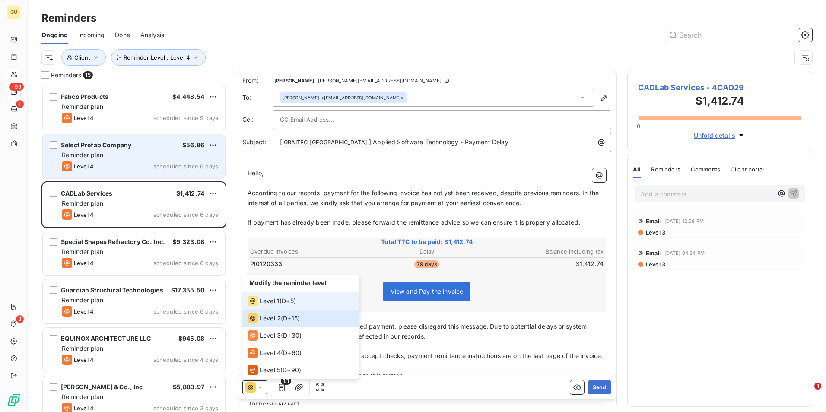
click at [271, 302] on span "Level 1" at bounding box center [269, 301] width 20 height 9
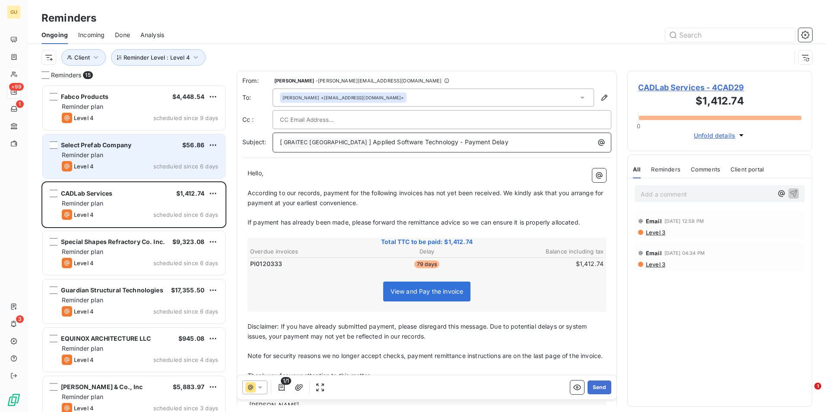
click at [475, 145] on p "[ GRAITEC [GEOGRAPHIC_DATA] ﻿ ] Applied Software Technology - Payment Delay" at bounding box center [444, 142] width 328 height 10
click at [592, 388] on button "Send" at bounding box center [599, 387] width 24 height 14
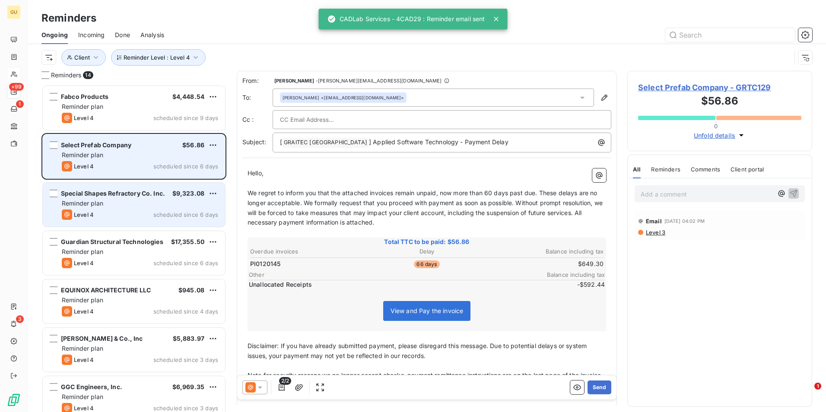
click at [126, 216] on div "Level 4 scheduled since 6 days" at bounding box center [140, 214] width 156 height 10
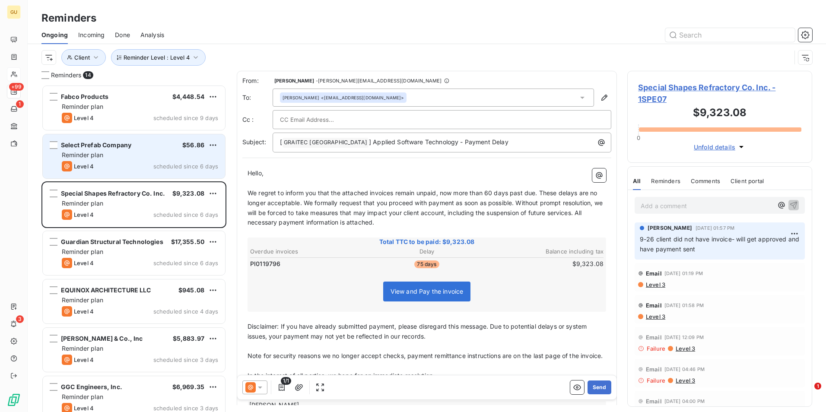
click at [259, 388] on icon at bounding box center [260, 387] width 9 height 9
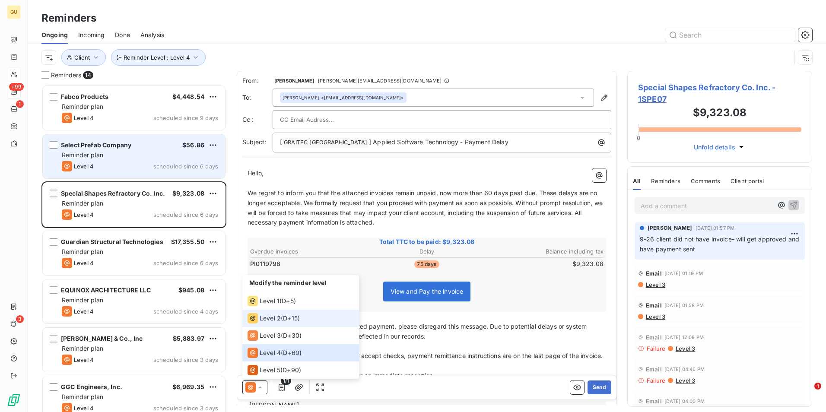
click at [272, 317] on span "Level 2" at bounding box center [269, 318] width 21 height 9
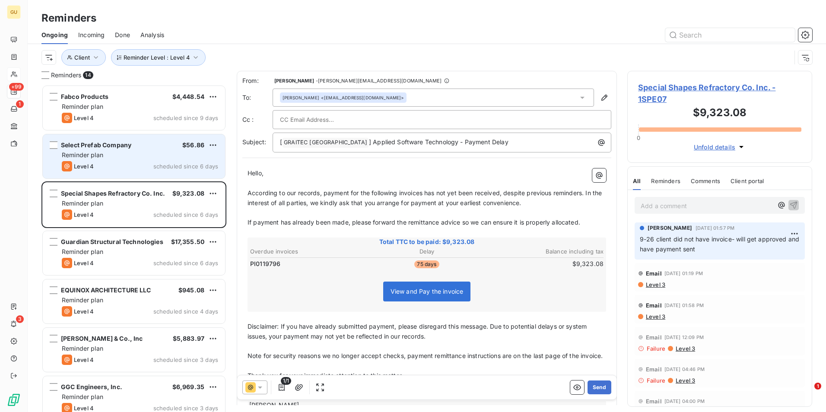
click at [423, 194] on span "According to our records, payment for the following invoices has not yet been r…" at bounding box center [425, 197] width 356 height 17
drag, startPoint x: 592, startPoint y: 386, endPoint x: 543, endPoint y: 305, distance: 94.9
click at [566, 332] on div "From: [PERSON_NAME] - [PERSON_NAME][EMAIL_ADDRESS][DOMAIN_NAME] To: [PERSON_NAM…" at bounding box center [427, 238] width 380 height 334
click at [481, 146] on p "[ GRAITEC [GEOGRAPHIC_DATA] ﻿ ] Applied Software Technology - Payment Delay" at bounding box center [444, 142] width 328 height 10
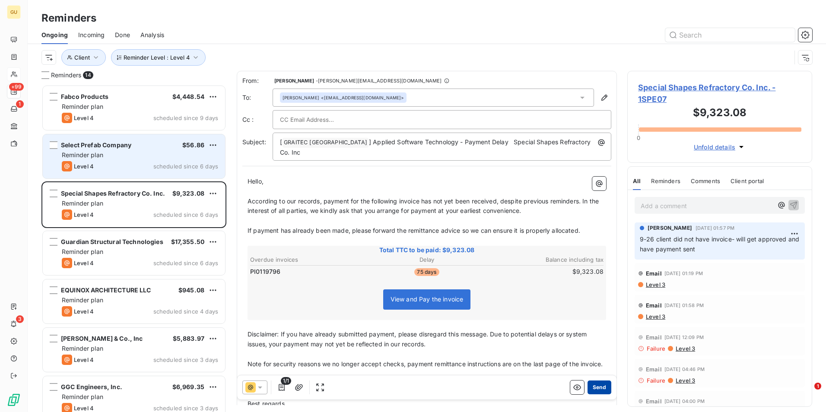
click at [596, 386] on button "Send" at bounding box center [599, 387] width 24 height 14
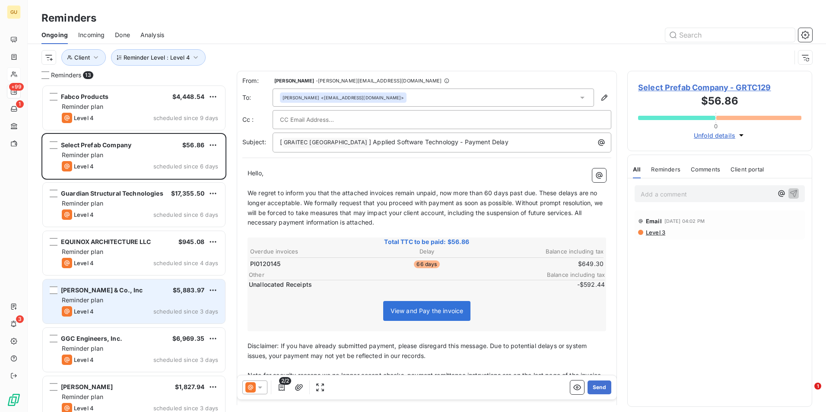
click at [103, 300] on span "Reminder plan" at bounding box center [82, 299] width 41 height 7
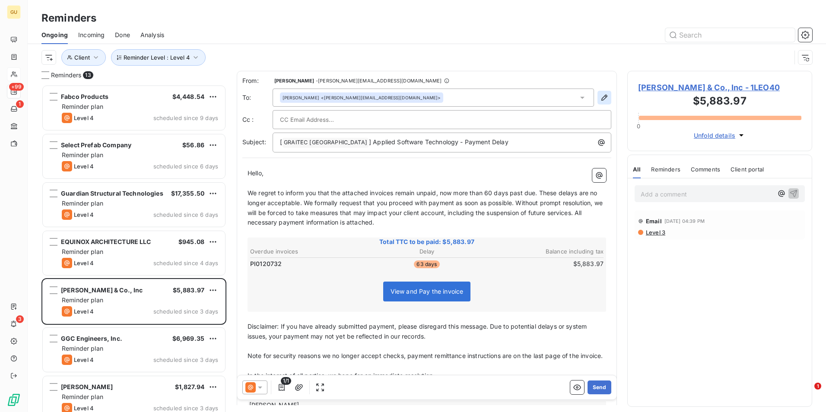
click at [600, 97] on icon "button" at bounding box center [604, 97] width 9 height 9
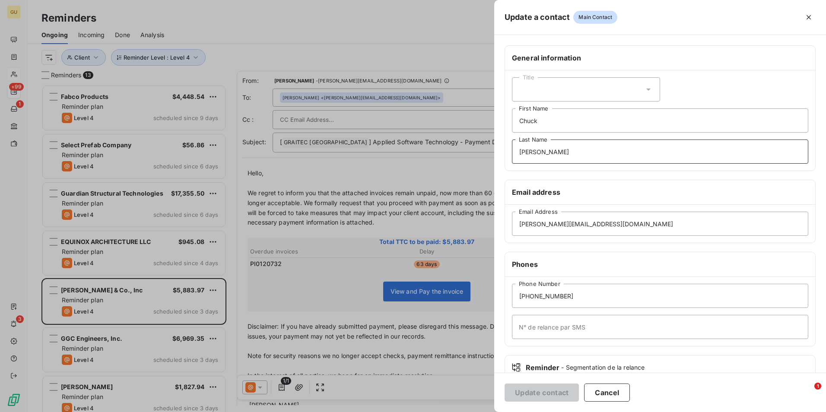
drag, startPoint x: 553, startPoint y: 152, endPoint x: 478, endPoint y: 151, distance: 75.1
click at [478, 411] on div "Update a contact Main Contact General information Title [PERSON_NAME] First Nam…" at bounding box center [413, 412] width 826 height 0
drag, startPoint x: 547, startPoint y: 122, endPoint x: 484, endPoint y: 123, distance: 63.0
click at [484, 411] on div "Update a contact Main Contact General information Title [PERSON_NAME] First Nam…" at bounding box center [413, 412] width 826 height 0
click at [544, 388] on button "Update contact" at bounding box center [541, 392] width 74 height 18
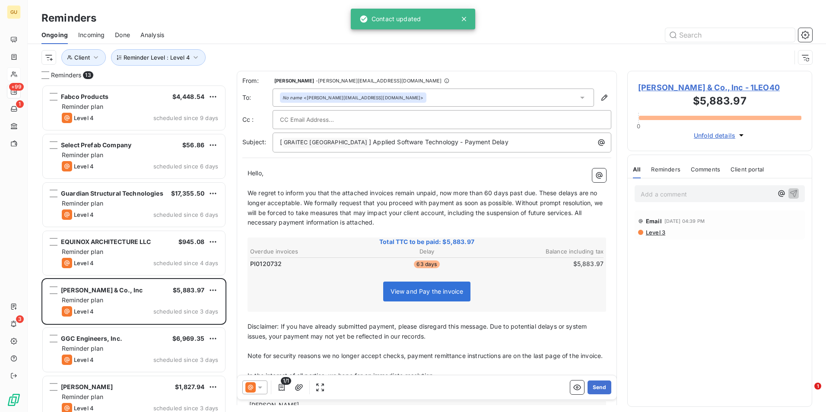
click at [262, 387] on icon at bounding box center [260, 387] width 4 height 2
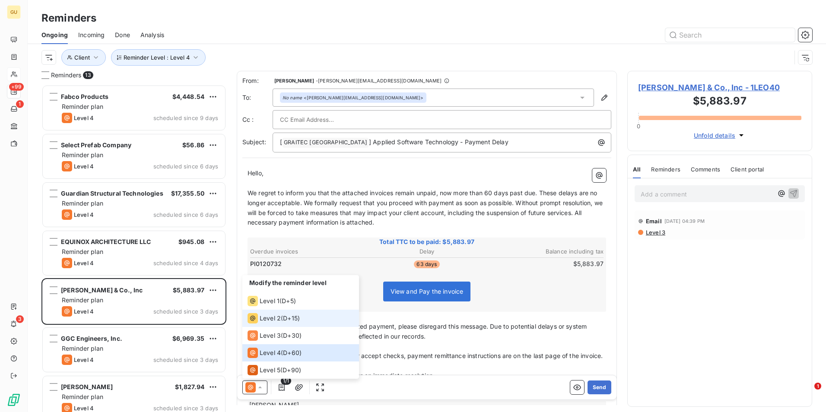
click at [264, 319] on span "Level 2" at bounding box center [269, 318] width 21 height 9
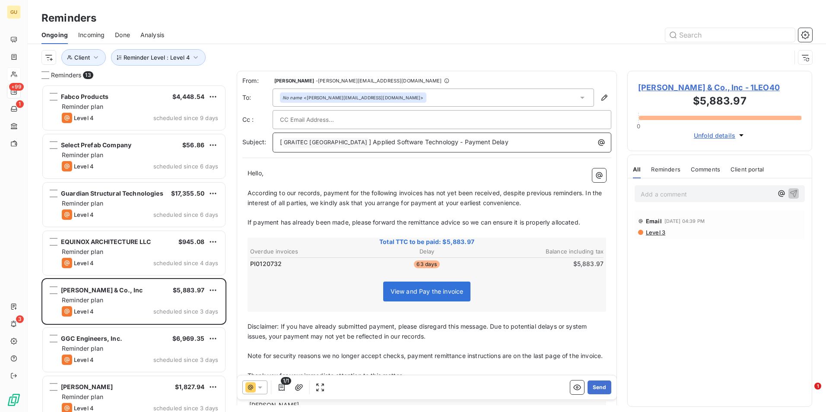
click at [482, 141] on p "[ GRAITEC [GEOGRAPHIC_DATA] ﻿ ] Applied Software Technology - Payment Delay" at bounding box center [444, 142] width 328 height 10
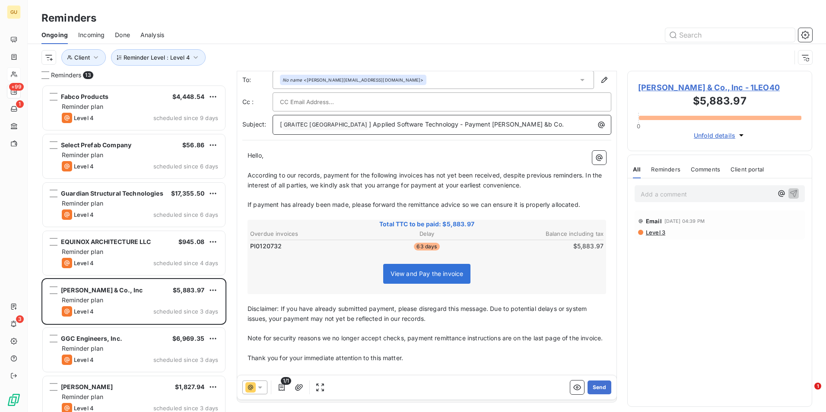
scroll to position [18, 0]
click at [526, 127] on span "] Applied Software Technology - Payment [PERSON_NAME] &b Co." at bounding box center [466, 124] width 195 height 7
click at [528, 126] on span "] Applied Software Technology - Payment [PERSON_NAME] &b Co." at bounding box center [466, 124] width 195 height 7
click at [555, 125] on p "[ GRAITEC [GEOGRAPHIC_DATA] ﻿ ] Applied Software Technology - Payment [PERSON_N…" at bounding box center [444, 125] width 328 height 10
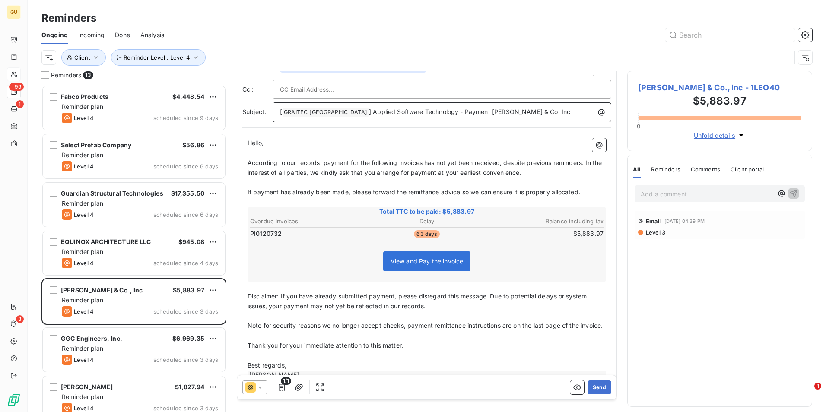
scroll to position [0, 0]
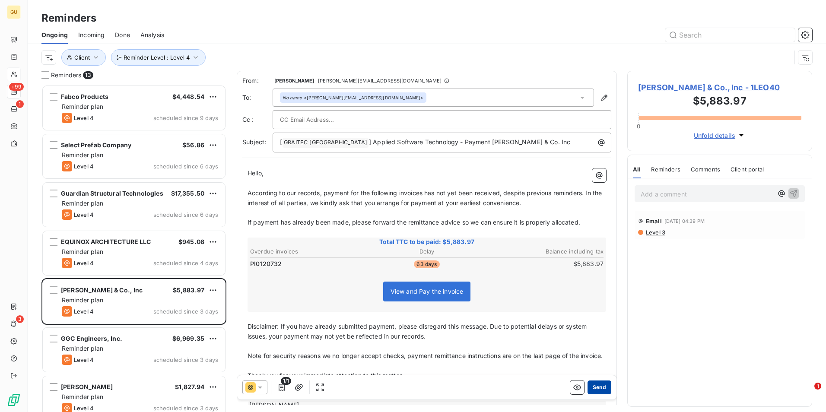
click at [594, 384] on button "Send" at bounding box center [599, 387] width 24 height 14
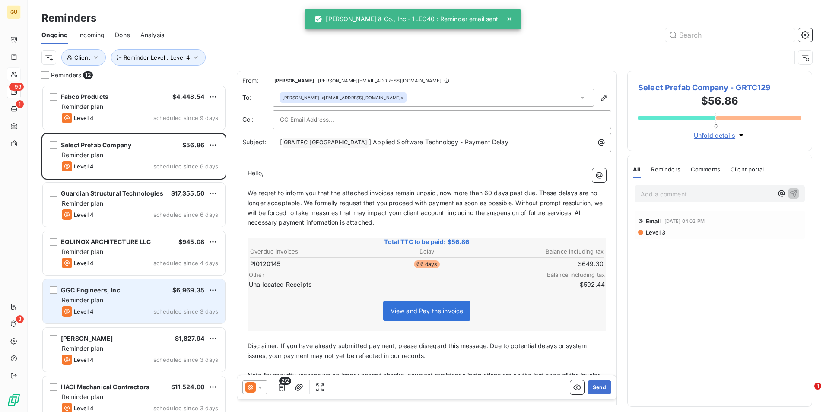
click at [120, 305] on div "GGC Engineers, Inc. $6,969.35 Reminder plan Level 4 scheduled since 3 days" at bounding box center [134, 301] width 182 height 44
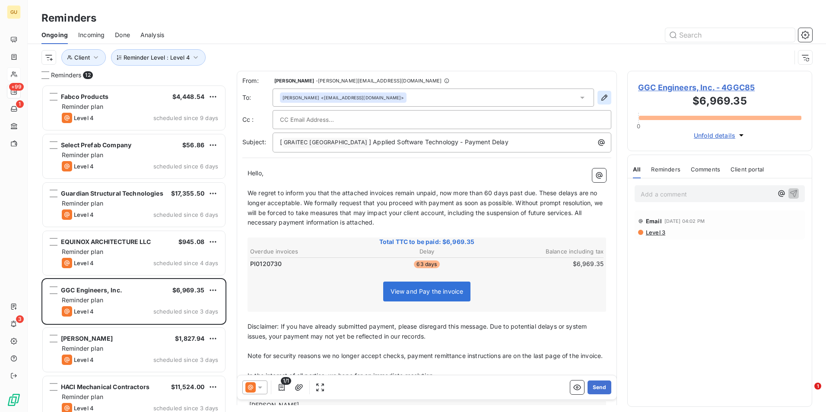
click at [601, 100] on icon "button" at bounding box center [604, 98] width 6 height 6
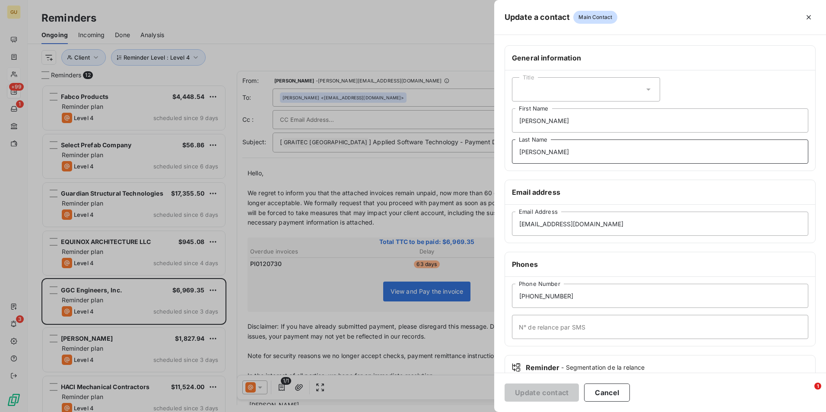
drag, startPoint x: 573, startPoint y: 155, endPoint x: 423, endPoint y: 155, distance: 150.3
click at [423, 411] on div "Update a contact Main Contact General information Title [PERSON_NAME] First Nam…" at bounding box center [413, 412] width 826 height 0
drag, startPoint x: 547, startPoint y: 116, endPoint x: 471, endPoint y: 124, distance: 76.9
click at [471, 411] on div "Update a contact Main Contact General information Title [PERSON_NAME] First Nam…" at bounding box center [413, 412] width 826 height 0
click at [535, 388] on button "Update contact" at bounding box center [541, 392] width 74 height 18
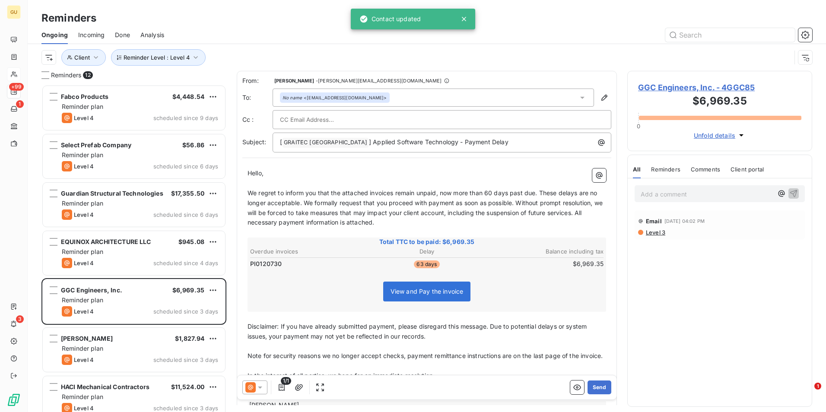
click at [261, 387] on icon at bounding box center [260, 387] width 4 height 2
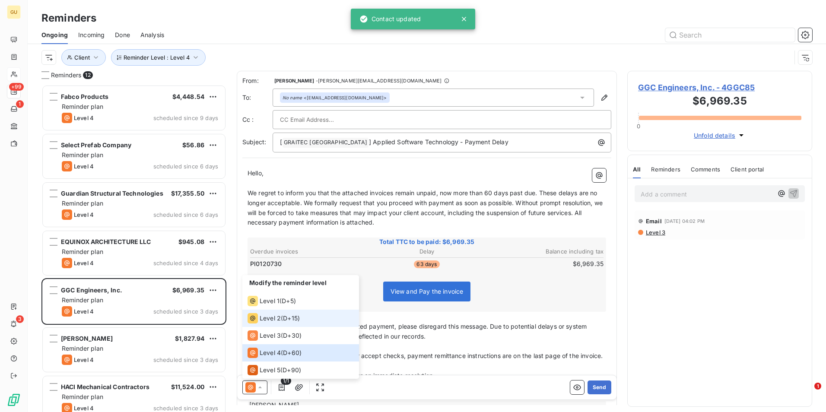
click at [270, 318] on span "Level 2" at bounding box center [269, 318] width 21 height 9
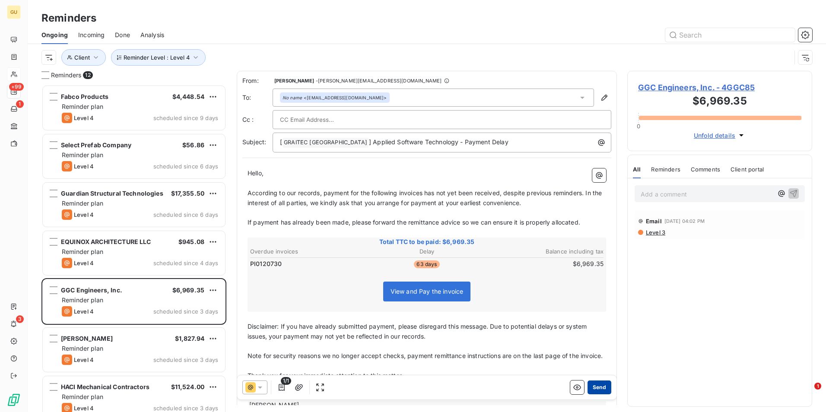
click at [588, 385] on button "Send" at bounding box center [599, 387] width 24 height 14
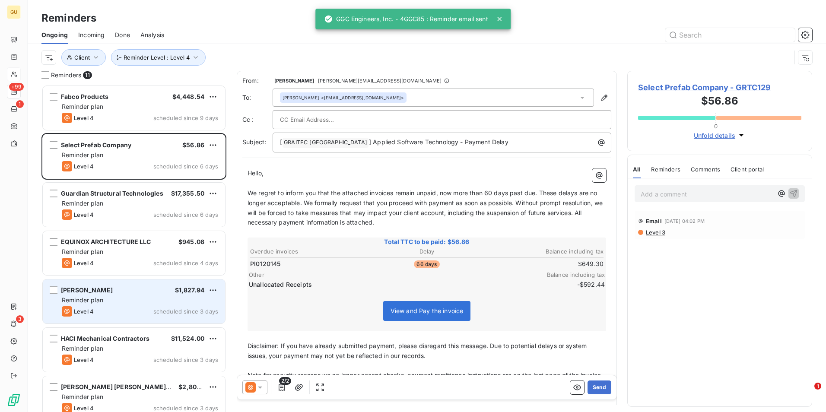
click at [133, 291] on div "[PERSON_NAME] $1,827.94" at bounding box center [140, 290] width 156 height 8
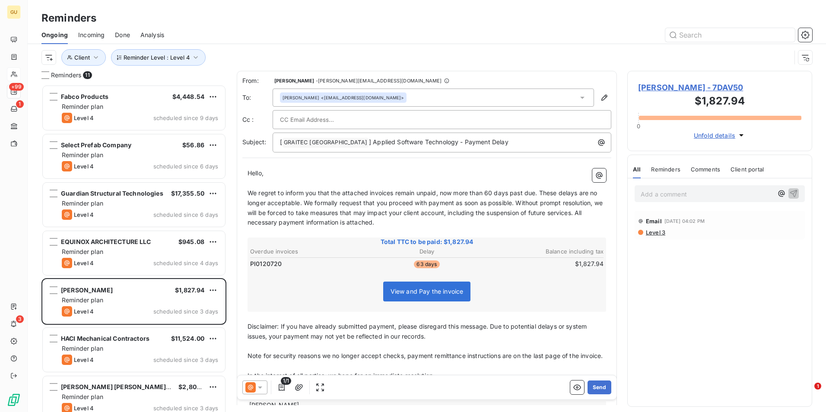
click at [265, 384] on div at bounding box center [254, 387] width 25 height 14
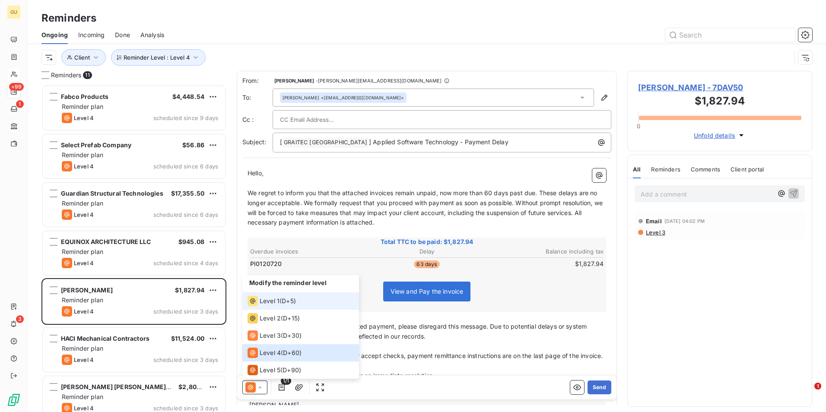
click at [279, 300] on div "Level 1 ( D+5 )" at bounding box center [271, 301] width 48 height 10
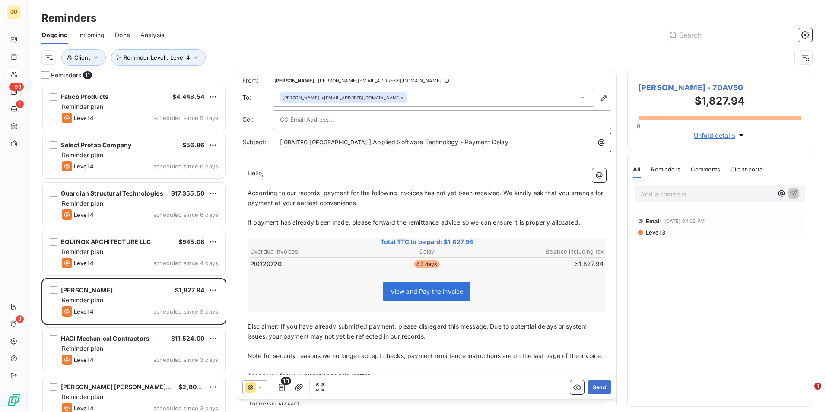
click at [488, 144] on p "[ GRAITEC [GEOGRAPHIC_DATA] ﻿ ] Applied Software Technology - Payment Delay" at bounding box center [444, 142] width 328 height 10
click at [596, 384] on button "Send" at bounding box center [599, 387] width 24 height 14
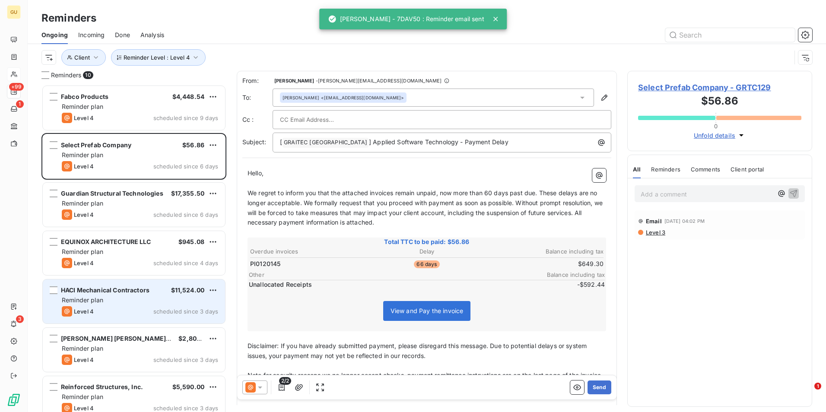
click at [133, 291] on span "HACI Mechanical Contractors" at bounding box center [105, 289] width 89 height 7
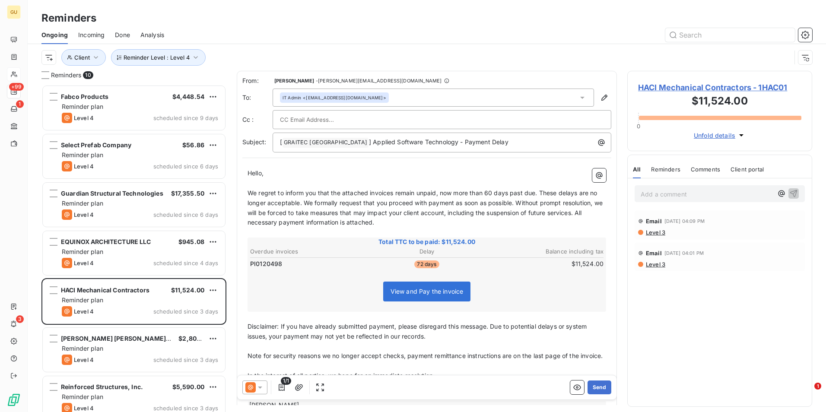
click at [261, 387] on icon at bounding box center [260, 387] width 4 height 2
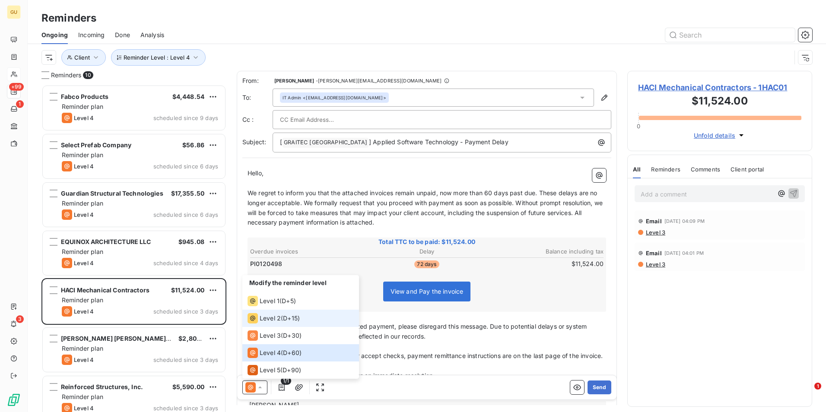
click at [266, 318] on span "Level 2" at bounding box center [269, 318] width 21 height 9
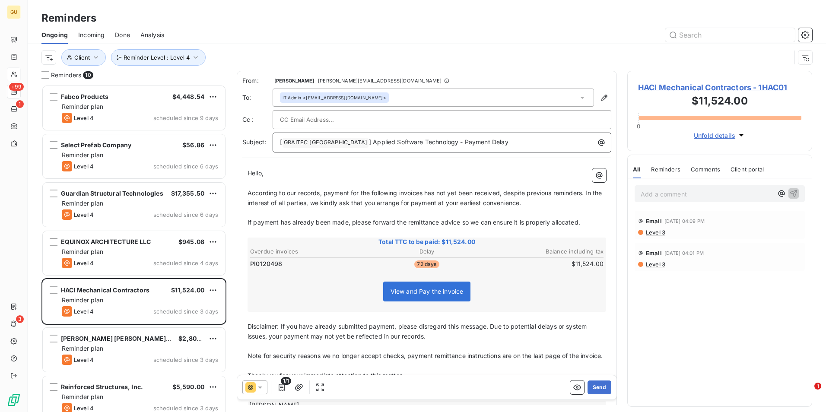
click at [485, 144] on p "[ GRAITEC [GEOGRAPHIC_DATA] ﻿ ] Applied Software Technology - Payment Delay" at bounding box center [444, 142] width 328 height 10
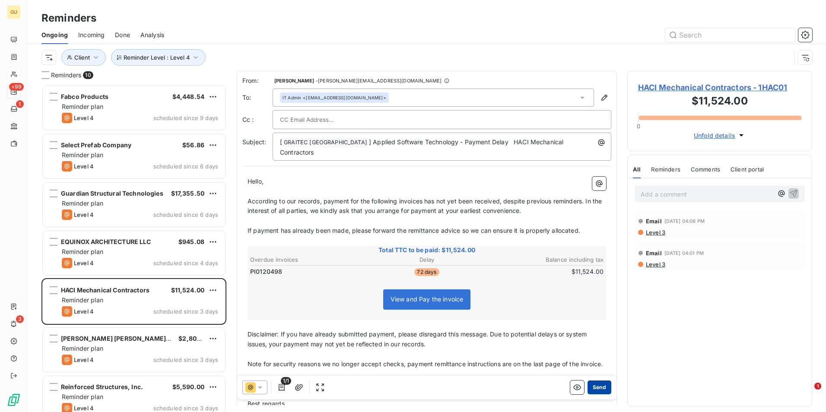
click at [591, 387] on button "Send" at bounding box center [599, 387] width 24 height 14
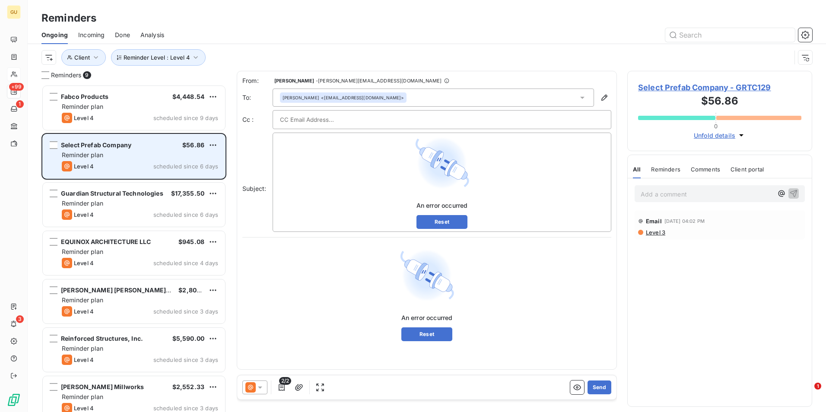
click at [150, 162] on div "Level 4 scheduled since 6 days" at bounding box center [140, 166] width 156 height 10
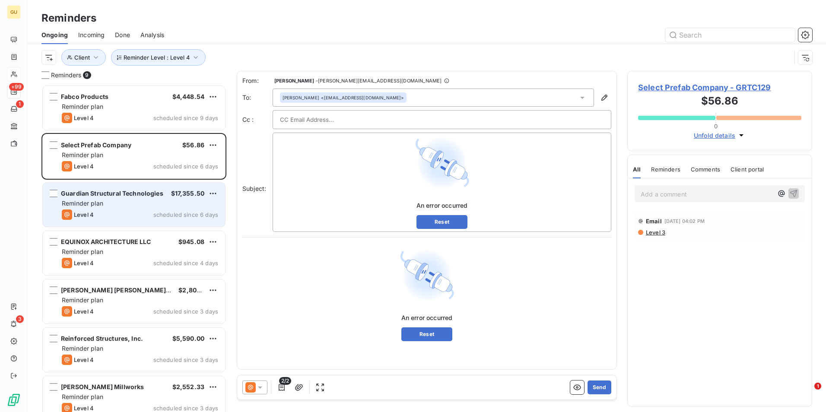
click at [132, 202] on div "Reminder plan" at bounding box center [140, 203] width 156 height 9
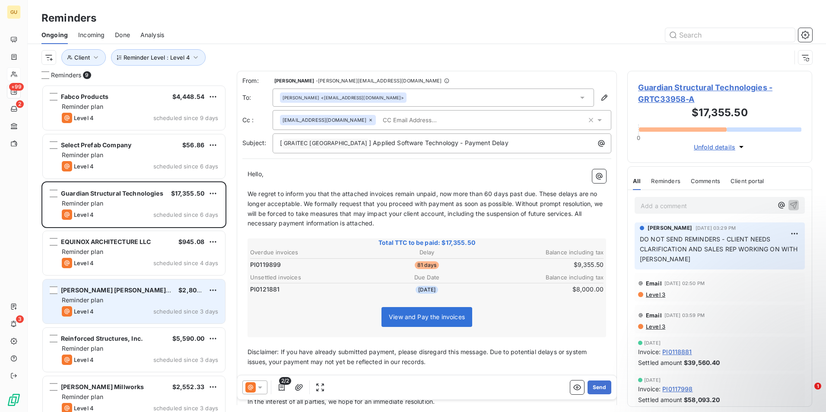
click at [116, 297] on div "Reminder plan" at bounding box center [140, 300] width 156 height 9
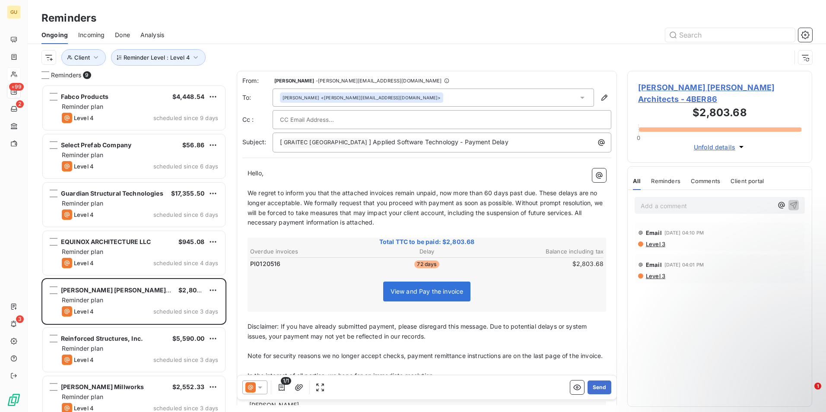
click at [261, 387] on icon at bounding box center [260, 387] width 4 height 2
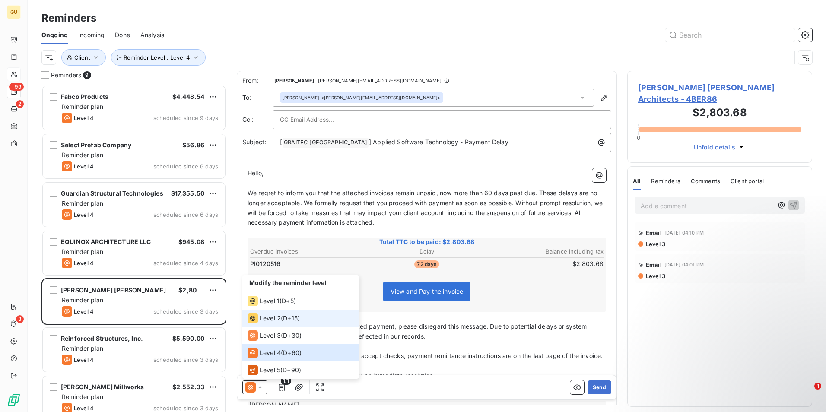
click at [272, 318] on span "Level 2" at bounding box center [269, 318] width 21 height 9
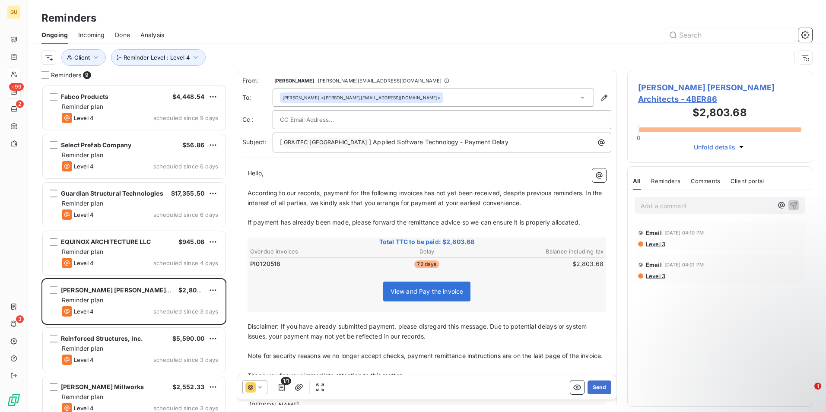
click at [424, 193] on span "According to our records, payment for the following invoices has not yet been r…" at bounding box center [425, 197] width 356 height 17
click at [500, 145] on p "[ GRAITEC [GEOGRAPHIC_DATA] ﻿ ] Applied Software Technology - Payment Delay" at bounding box center [444, 142] width 328 height 10
click at [595, 386] on button "Send" at bounding box center [599, 387] width 24 height 14
